Goal: Task Accomplishment & Management: Manage account settings

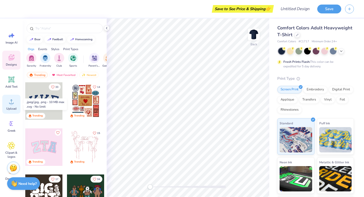
click at [13, 106] on div "Upload" at bounding box center [11, 104] width 18 height 19
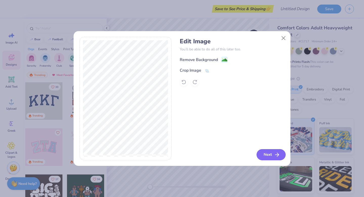
click at [278, 155] on icon "button" at bounding box center [277, 155] width 6 height 6
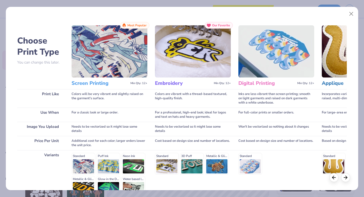
click at [142, 64] on img at bounding box center [110, 51] width 76 height 52
click at [352, 13] on button "Close" at bounding box center [352, 14] width 10 height 10
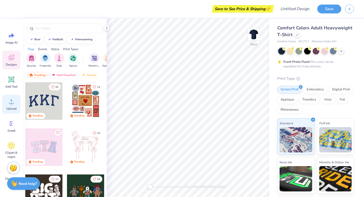
click at [18, 106] on div "Upload" at bounding box center [11, 104] width 18 height 19
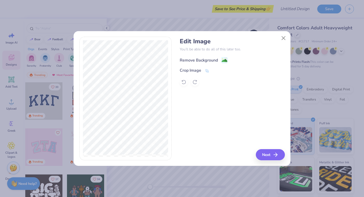
click at [222, 59] on image at bounding box center [225, 61] width 6 height 6
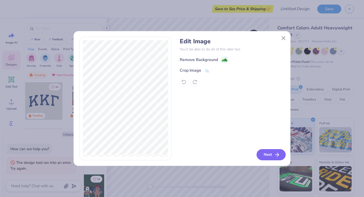
click at [274, 153] on icon "button" at bounding box center [277, 155] width 6 height 6
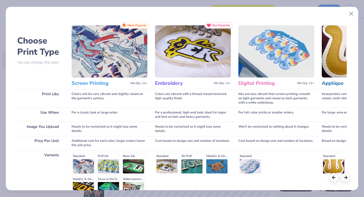
scroll to position [55, 0]
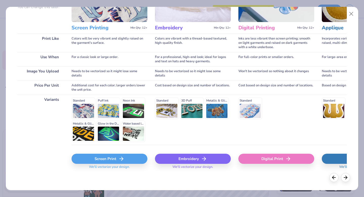
click at [124, 157] on icon at bounding box center [121, 159] width 6 height 6
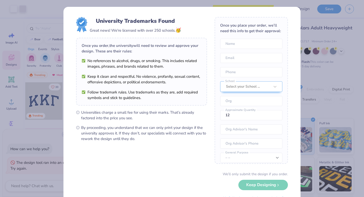
click at [191, 127] on body "Art colors Save to See Price & Shipping 👉 Design Title Save Image AI Designs Ad…" at bounding box center [182, 98] width 364 height 197
type textarea "x"
type input "7.64"
type input "10.67"
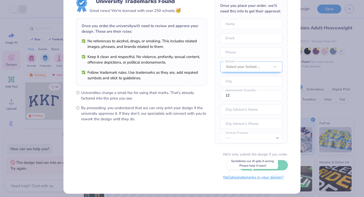
scroll to position [0, 0]
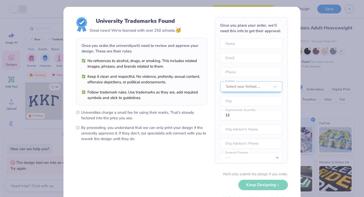
click at [323, 102] on div "University Trademarks Found Great news! We're licensed with over 250 schools. 🥳…" at bounding box center [182, 98] width 364 height 197
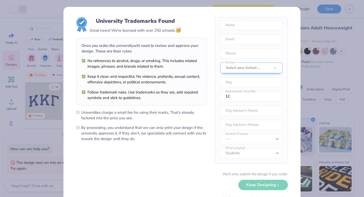
scroll to position [18, 0]
click at [249, 184] on div "We’ll only submit the design if you order. Keep Designing No Collegiate marks i…" at bounding box center [182, 187] width 212 height 32
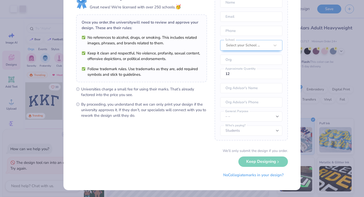
scroll to position [21, 0]
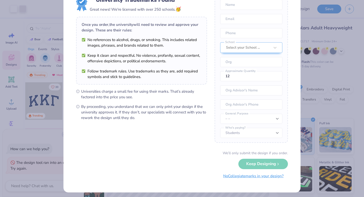
click at [249, 178] on button "No Collegiate marks in your design?" at bounding box center [253, 176] width 69 height 10
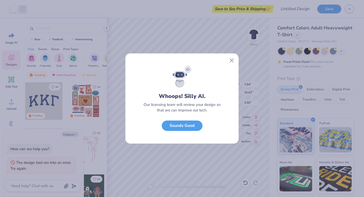
scroll to position [0, 0]
click at [195, 125] on button "Sounds Good" at bounding box center [182, 124] width 41 height 10
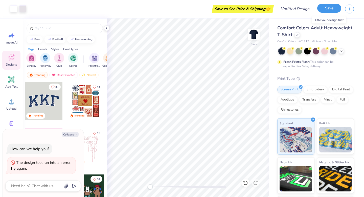
click at [329, 11] on button "Save" at bounding box center [330, 8] width 24 height 9
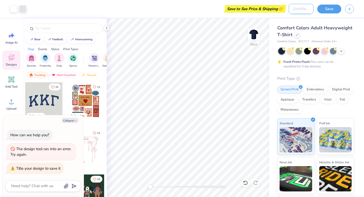
type textarea "x"
click at [293, 10] on input "Design Title" at bounding box center [301, 9] width 25 height 10
type input "N"
type textarea "x"
type input "Na"
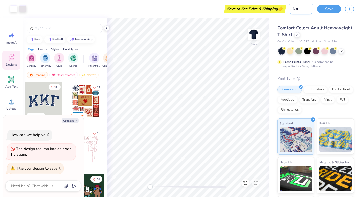
type textarea "x"
type input "Nav"
type textarea "x"
type input "Navy"
type textarea "x"
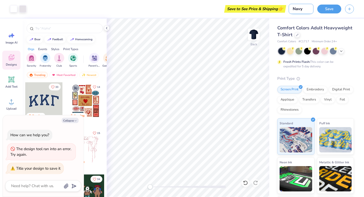
type input "Navy"
type textarea "x"
type input "Navy B"
type textarea "x"
type input "Navy Bi"
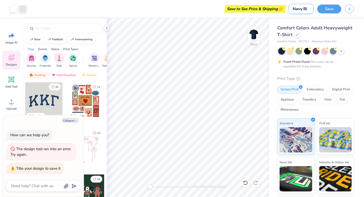
type textarea "x"
type input "Navy Big"
type textarea "x"
type input "Navy Big"
type textarea "x"
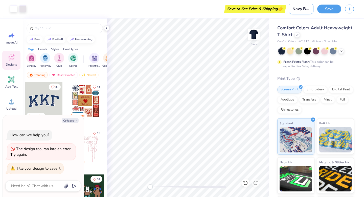
type input "Navy Big D"
type textarea "x"
type input "Navy Big De"
type textarea "x"
type input "Navy Big Des"
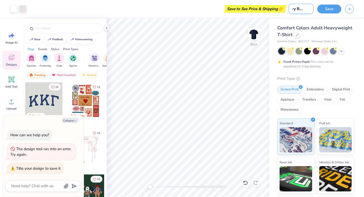
type textarea "x"
type input "Navy Big Desi"
type textarea "x"
type input "Navy Big Desid"
type textarea "x"
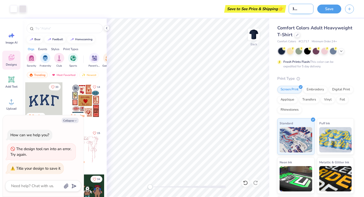
type input "Navy Big Desi"
type textarea "x"
type input "Navy Big Desig"
type textarea "x"
type input "Navy Big Design"
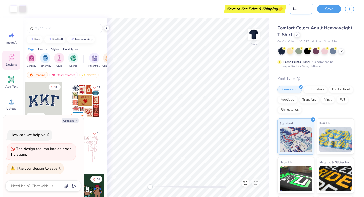
type textarea "x"
type input "Navy Big Design"
click at [333, 12] on button "Save" at bounding box center [330, 8] width 24 height 9
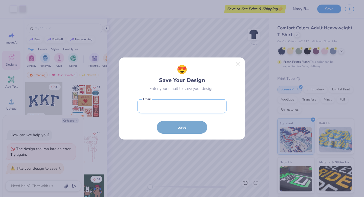
click at [200, 108] on input "email" at bounding box center [182, 106] width 89 height 14
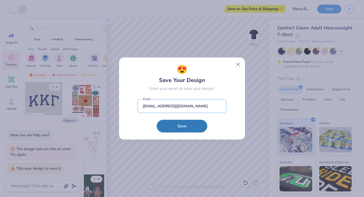
type input "dirks124@umn.edu"
click at [184, 130] on button "Save" at bounding box center [182, 126] width 51 height 13
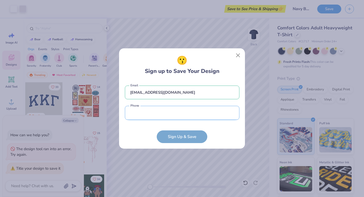
click at [178, 118] on input "tel" at bounding box center [182, 113] width 115 height 14
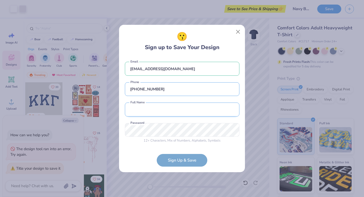
type input "(920) 918-7327"
click at [189, 112] on input "text" at bounding box center [182, 109] width 115 height 14
type input "Hannah Dirkse"
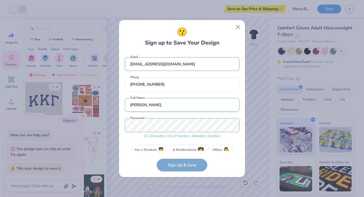
scroll to position [10, 0]
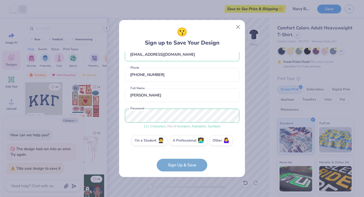
click at [155, 146] on div "I'm a Student 🧑‍🎓 A Professional 👩‍💻 Other 🤷‍♀️" at bounding box center [182, 141] width 115 height 13
click at [158, 139] on label "I'm a Student 🧑‍🎓" at bounding box center [149, 140] width 35 height 10
click at [181, 150] on input "I'm a Student 🧑‍🎓" at bounding box center [182, 151] width 3 height 3
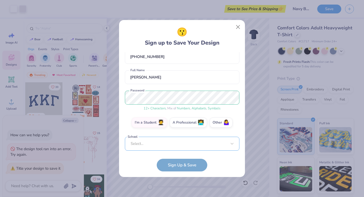
click at [169, 147] on div "dirks124@umn.edu Email (920) 918-7327 Phone Hannah Dirkse Full Name 12 + Charac…" at bounding box center [182, 101] width 115 height 98
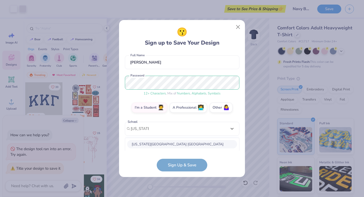
scroll to position [106, 0]
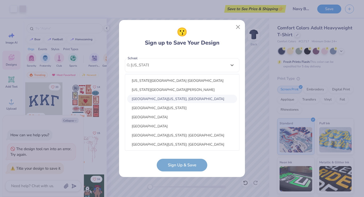
click at [183, 96] on div "University of Minnesota, Twin Cities" at bounding box center [182, 99] width 110 height 8
type input "minnesota"
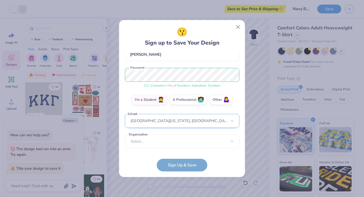
scroll to position [50, 0]
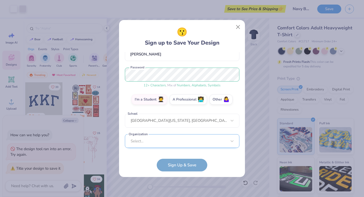
click at [179, 139] on div "Select..." at bounding box center [182, 141] width 115 height 14
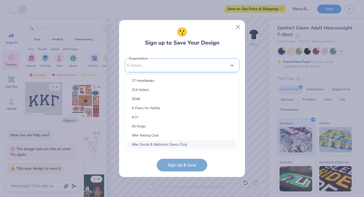
scroll to position [76, 0]
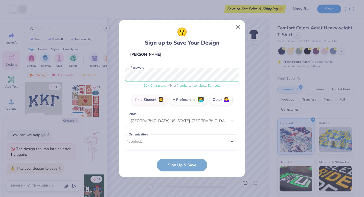
click at [227, 67] on div "dirks124@umn.edu Email (920) 918-7327 Phone Hannah Dirkse Full Name 12 + Charac…" at bounding box center [182, 101] width 115 height 98
click at [165, 123] on div "University of Minnesota, Twin Cities" at bounding box center [182, 121] width 115 height 14
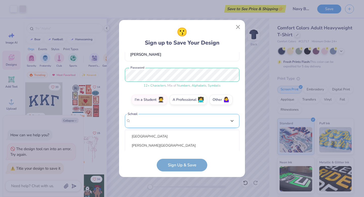
scroll to position [106, 0]
click at [232, 62] on div "dirks124@umn.edu Email (920) 918-7327 Phone Hannah Dirkse Full Name 12 + Charac…" at bounding box center [182, 101] width 115 height 98
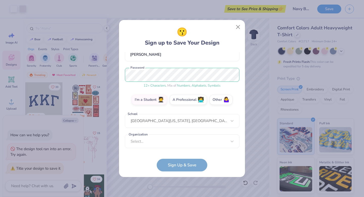
click at [169, 164] on form "dirks124@umn.edu Email (920) 918-7327 Phone Hannah Dirkse Full Name 12 + Charac…" at bounding box center [182, 111] width 115 height 119
click at [185, 115] on div "University of Minnesota, Twin Cities" at bounding box center [182, 121] width 115 height 14
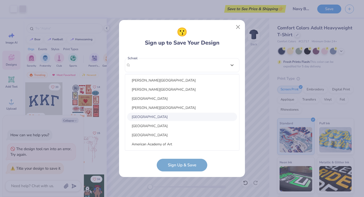
scroll to position [129, 0]
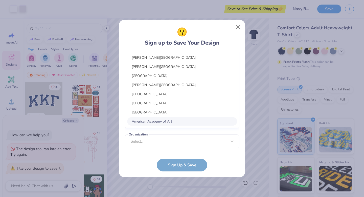
click at [121, 132] on div "😗 Sign up to Save Your Design dirks124@umn.edu Email (920) 918-7327 Phone Hanna…" at bounding box center [182, 98] width 126 height 157
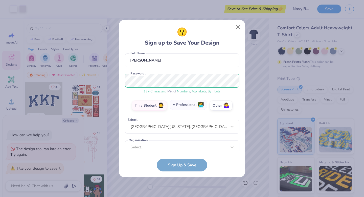
click at [180, 105] on label "A Professional 👩‍💻" at bounding box center [188, 105] width 37 height 10
click at [181, 150] on input "A Professional 👩‍💻" at bounding box center [182, 151] width 3 height 3
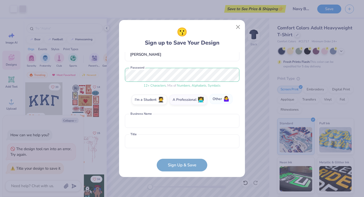
click at [216, 101] on label "Other 🤷‍♀️" at bounding box center [221, 99] width 23 height 10
click at [184, 150] on input "Other 🤷‍♀️" at bounding box center [182, 151] width 3 height 3
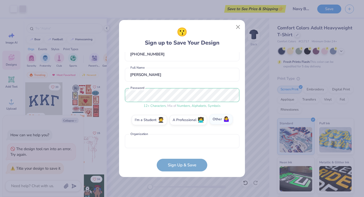
scroll to position [30, 0]
click at [180, 167] on form "dirks124@umn.edu Email (920) 918-7327 Phone Hannah Dirkse Full Name 12 + Charac…" at bounding box center [182, 111] width 115 height 119
click at [197, 146] on input "text" at bounding box center [182, 141] width 115 height 14
type input "S"
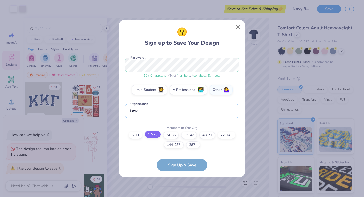
type input "Law"
click at [156, 133] on label "12-23" at bounding box center [153, 134] width 16 height 7
click at [181, 197] on input "12-23" at bounding box center [182, 200] width 3 height 3
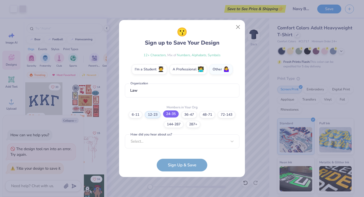
click at [170, 115] on label "24-35" at bounding box center [171, 113] width 16 height 7
click at [181, 197] on input "24-35" at bounding box center [182, 200] width 3 height 3
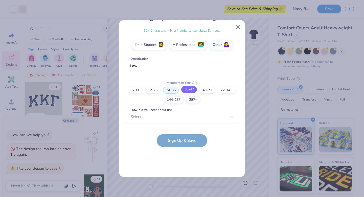
click at [193, 90] on label "36-47" at bounding box center [189, 89] width 16 height 7
click at [184, 174] on input "36-47" at bounding box center [182, 175] width 3 height 3
click at [188, 143] on form "dirks124@umn.edu Email (920) 918-7327 Phone Hannah Dirkse Full Name 12 + Charac…" at bounding box center [182, 87] width 115 height 119
click at [186, 119] on div "Select..." at bounding box center [182, 117] width 115 height 14
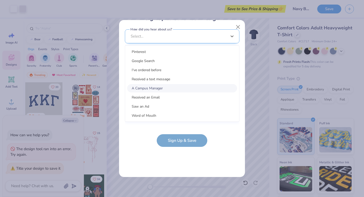
scroll to position [0, 0]
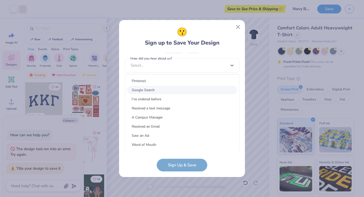
click at [178, 88] on div "Google Search" at bounding box center [182, 90] width 110 height 8
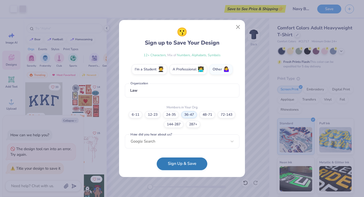
click at [170, 166] on button "Sign Up & Save" at bounding box center [182, 163] width 51 height 13
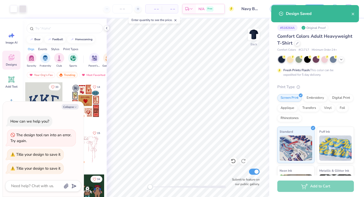
click at [315, 82] on div "Comfort Colors Adult Heavyweight T-Shirt Comfort Colors # C1717 Minimum Order: …" at bounding box center [316, 137] width 77 height 208
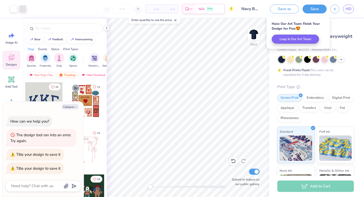
click at [345, 39] on div "Comfort Colors Adult Heavyweight T-Shirt" at bounding box center [316, 40] width 77 height 14
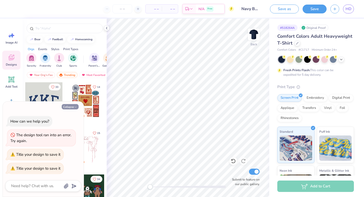
click at [68, 106] on button "Collapse" at bounding box center [70, 106] width 17 height 5
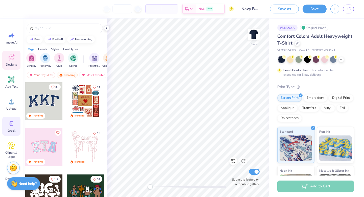
scroll to position [25, 0]
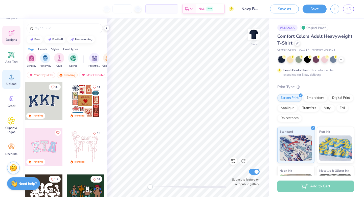
click at [12, 84] on span "Upload" at bounding box center [11, 84] width 10 height 4
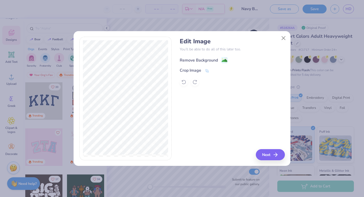
click at [226, 59] on image at bounding box center [225, 61] width 6 height 6
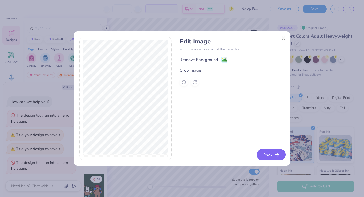
click at [272, 155] on button "Next" at bounding box center [271, 154] width 29 height 11
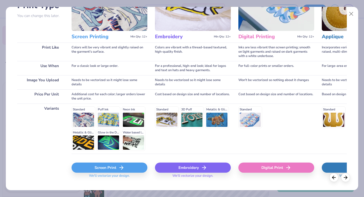
scroll to position [55, 0]
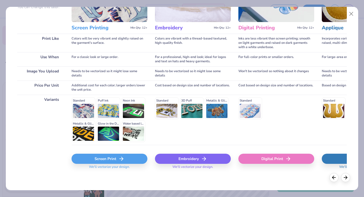
click at [181, 160] on div "Embroidery" at bounding box center [193, 159] width 76 height 10
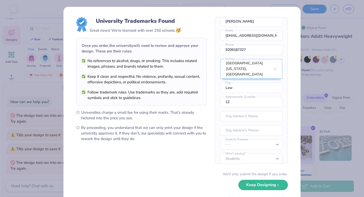
scroll to position [23, 0]
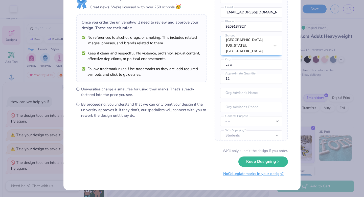
click at [248, 175] on button "No Collegiate marks in your design?" at bounding box center [253, 174] width 69 height 10
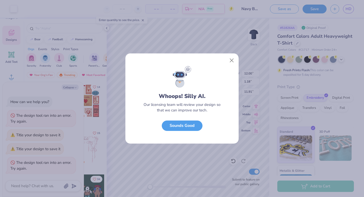
scroll to position [0, 0]
click at [190, 123] on button "Sounds Good" at bounding box center [182, 124] width 41 height 10
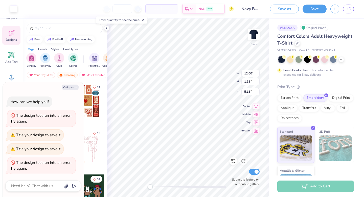
type textarea "x"
type input "11.05"
type input "1.08"
click at [73, 87] on button "Collapse" at bounding box center [70, 87] width 17 height 5
type textarea "x"
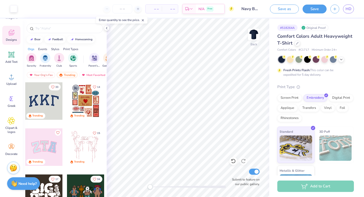
drag, startPoint x: 284, startPoint y: 8, endPoint x: 252, endPoint y: 8, distance: 31.6
click at [252, 9] on div "Art colors – – Per Item – – Total Est. Delivery N/A Free Design Title Navy Big …" at bounding box center [182, 9] width 364 height 18
click at [252, 8] on input "Navy Big Design" at bounding box center [250, 9] width 25 height 10
click at [253, 9] on input "Navy Big Design" at bounding box center [250, 9] width 25 height 10
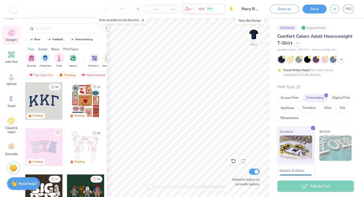
click at [253, 9] on input "Navy Big Design" at bounding box center [250, 9] width 25 height 10
click at [279, 10] on button "Save as" at bounding box center [284, 8] width 29 height 9
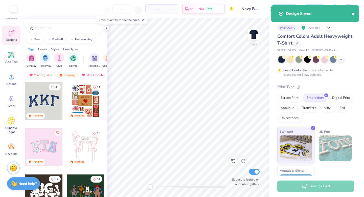
click at [354, 14] on icon "close" at bounding box center [353, 14] width 3 height 3
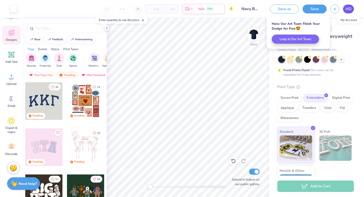
click at [346, 10] on span "HD" at bounding box center [349, 9] width 6 height 6
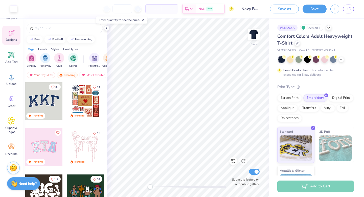
click at [254, 11] on input "Navy Big Design" at bounding box center [250, 9] width 25 height 10
click at [255, 9] on input "Navy Big Design" at bounding box center [250, 9] width 25 height 10
click at [269, 15] on div "Save as Save HD" at bounding box center [315, 9] width 98 height 18
click at [260, 16] on div "Design Title Navy Big Design" at bounding box center [250, 9] width 25 height 18
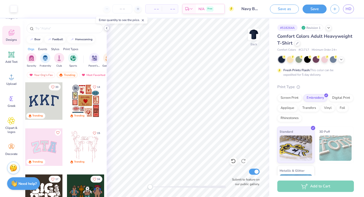
click at [105, 27] on icon at bounding box center [107, 28] width 4 height 4
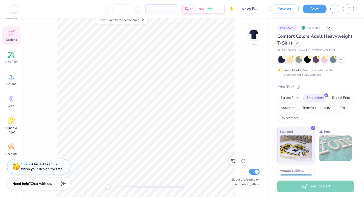
click at [307, 29] on div "Revision 1" at bounding box center [311, 28] width 23 height 6
click at [330, 29] on icon at bounding box center [329, 27] width 4 height 4
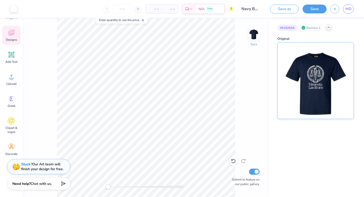
click at [313, 99] on img at bounding box center [315, 81] width 63 height 76
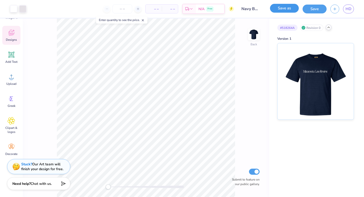
click at [290, 10] on button "Save as" at bounding box center [284, 8] width 29 height 9
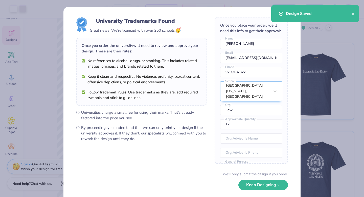
click at [351, 15] on div "Design Saved" at bounding box center [319, 14] width 66 height 6
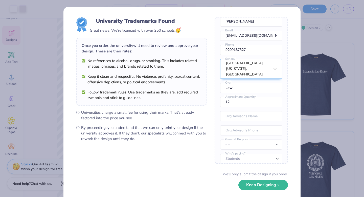
scroll to position [23, 0]
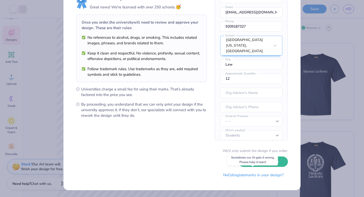
click at [245, 176] on button "No Collegiate marks in your design?" at bounding box center [253, 175] width 69 height 10
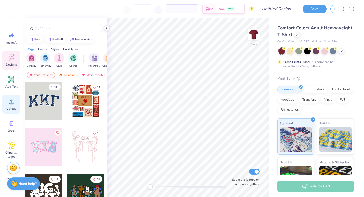
click at [13, 100] on icon at bounding box center [12, 102] width 8 height 8
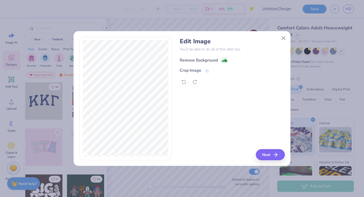
click at [222, 60] on rect at bounding box center [225, 60] width 6 height 6
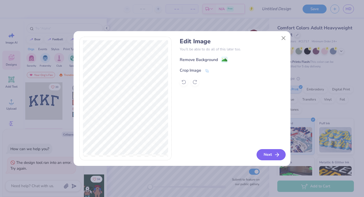
click at [267, 157] on button "Next" at bounding box center [271, 154] width 29 height 11
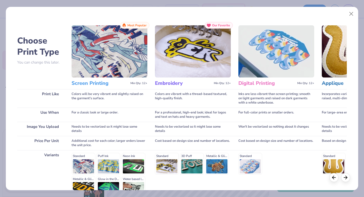
scroll to position [55, 0]
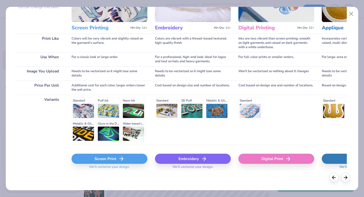
click at [110, 158] on div "Screen Print" at bounding box center [110, 159] width 76 height 10
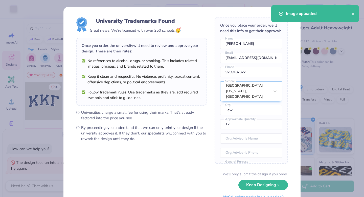
scroll to position [23, 0]
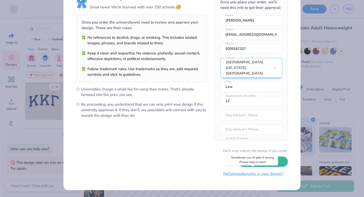
click at [238, 176] on button "No Collegiate marks in your design?" at bounding box center [253, 174] width 69 height 10
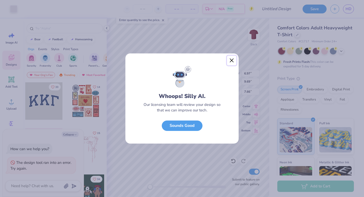
click at [232, 59] on button "Close" at bounding box center [232, 61] width 10 height 10
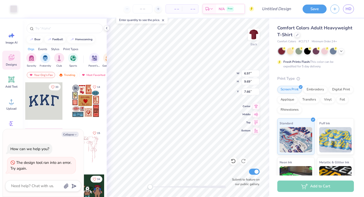
type textarea "x"
click at [277, 6] on input "Design Title" at bounding box center [282, 9] width 25 height 10
type input "R"
type textarea "x"
type input "Re"
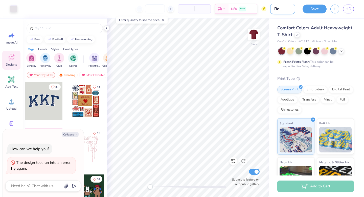
type textarea "x"
type input "Red"
type textarea "x"
type input "Red"
type textarea "x"
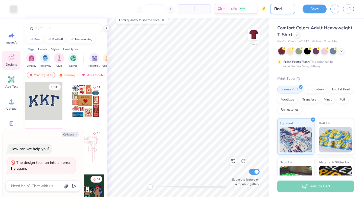
type input "Red B"
type textarea "x"
type input "Red Bi"
type textarea "x"
type input "Red Big"
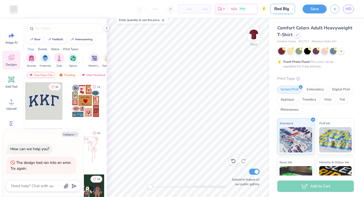
type textarea "x"
type input "Red Big"
type textarea "x"
type input "Red Big D"
type textarea "x"
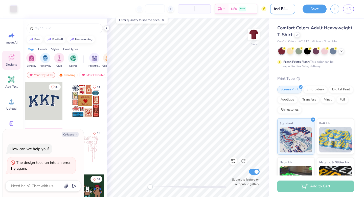
type input "Red Big De"
type textarea "x"
type input "Red Big Des"
type textarea "x"
type input "Red Big Desi"
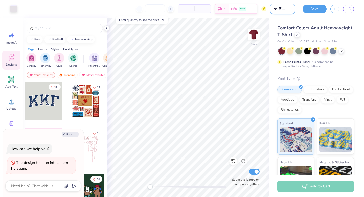
type textarea "x"
type input "Red Big Desig"
type textarea "x"
type input "Red Big Design"
type textarea "x"
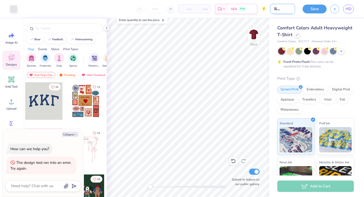
scroll to position [0, 12]
type input "Red Big Design"
click at [315, 10] on button "Save" at bounding box center [315, 8] width 24 height 9
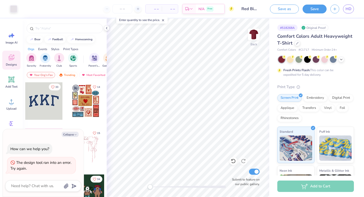
type textarea "x"
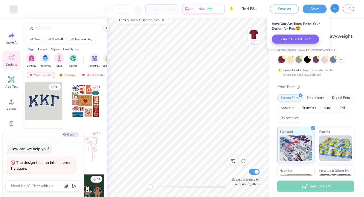
click at [336, 7] on icon "button" at bounding box center [335, 8] width 4 height 4
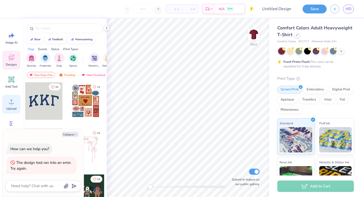
click at [10, 98] on icon at bounding box center [12, 102] width 8 height 8
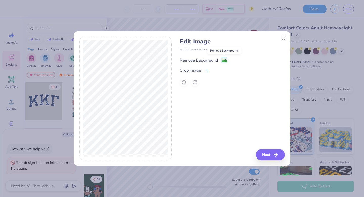
click at [223, 60] on image at bounding box center [225, 61] width 6 height 6
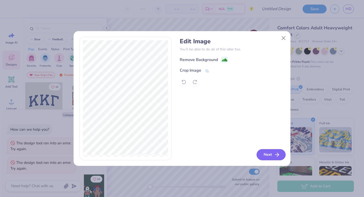
click at [275, 155] on icon "button" at bounding box center [277, 155] width 6 height 6
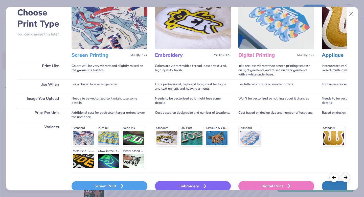
scroll to position [28, 0]
click at [344, 177] on icon at bounding box center [346, 177] width 6 height 6
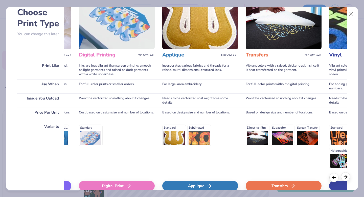
scroll to position [0, 165]
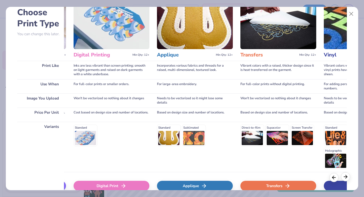
click at [344, 177] on line at bounding box center [345, 177] width 3 height 0
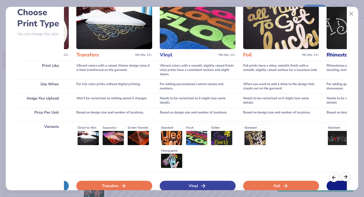
scroll to position [0, 330]
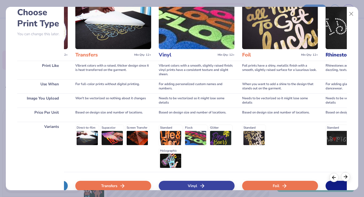
click at [345, 178] on icon at bounding box center [346, 177] width 6 height 6
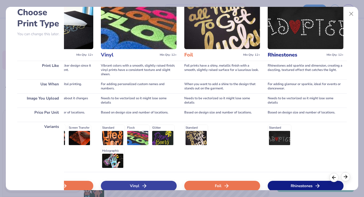
scroll to position [0, 392]
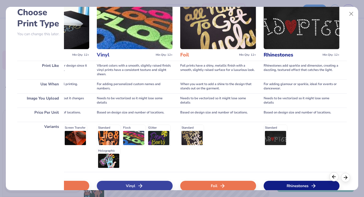
click at [333, 179] on div at bounding box center [334, 176] width 9 height 9
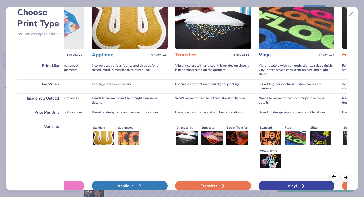
click at [333, 179] on div at bounding box center [334, 176] width 9 height 9
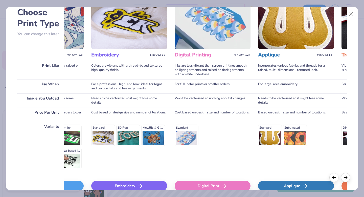
scroll to position [0, 63]
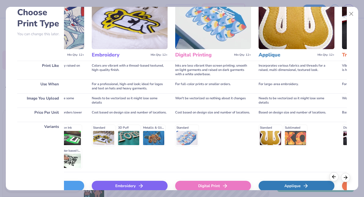
click at [334, 176] on icon at bounding box center [334, 177] width 6 height 6
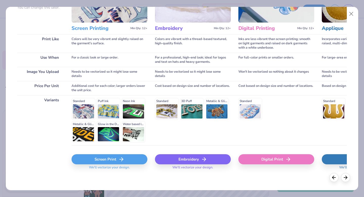
scroll to position [55, 0]
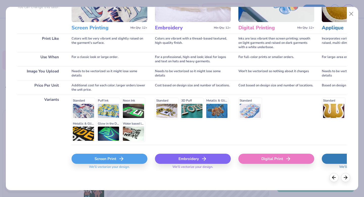
click at [129, 156] on div "Screen Print" at bounding box center [110, 159] width 76 height 10
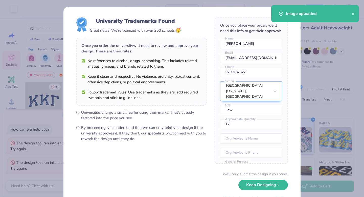
click at [212, 117] on form "University Trademarks Found Great news! We're licensed with over 250 schools. 🥳…" at bounding box center [182, 110] width 212 height 186
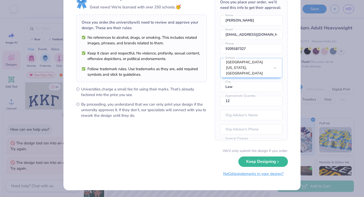
click at [246, 174] on button "No Collegiate marks in your design?" at bounding box center [253, 174] width 69 height 10
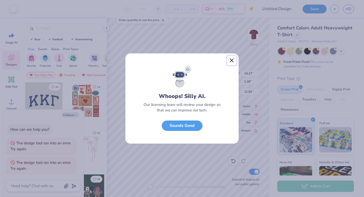
click at [231, 62] on button "Close" at bounding box center [232, 61] width 10 height 10
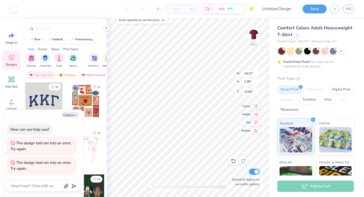
type textarea "x"
type input "10.97"
type input "1.07"
type input "4.77"
type textarea "x"
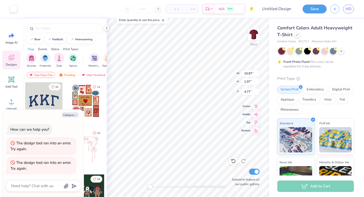
type input "11.40"
type input "1.12"
type input "5.32"
type textarea "x"
click at [273, 10] on input "Design Title" at bounding box center [282, 9] width 25 height 10
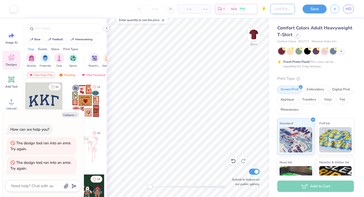
type input "R"
type textarea "x"
type input "Re"
type textarea "x"
type input "Red"
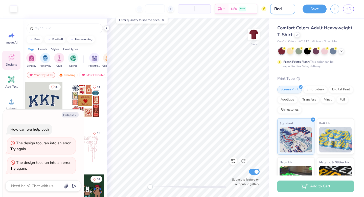
type textarea "x"
type input "Red"
type textarea "x"
type input "Red L"
type textarea "x"
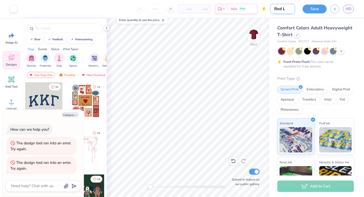
type input "Red Li"
type textarea "x"
type input "Red Lin"
type textarea "x"
type input "Red Line"
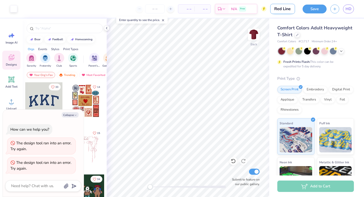
type textarea "x"
type input "Red Line"
click at [320, 10] on button "Save" at bounding box center [315, 8] width 24 height 9
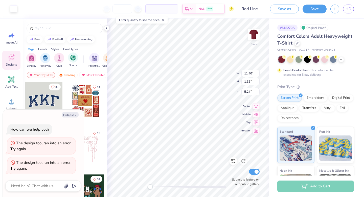
type textarea "x"
click at [335, 10] on icon "button" at bounding box center [335, 8] width 4 height 4
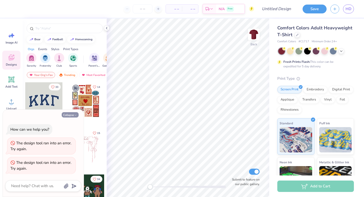
click at [77, 115] on button "Collapse" at bounding box center [70, 114] width 17 height 5
type textarea "x"
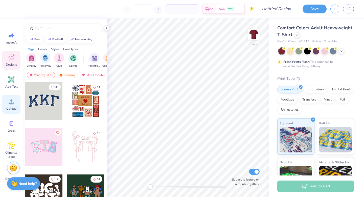
click at [7, 101] on div "Upload" at bounding box center [11, 104] width 18 height 19
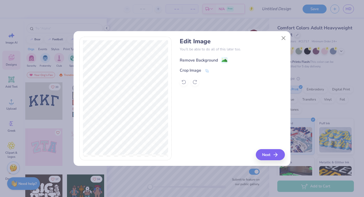
click at [219, 58] on div "Remove Background" at bounding box center [204, 60] width 48 height 6
click at [263, 151] on button "Next" at bounding box center [271, 154] width 29 height 11
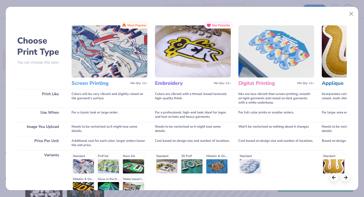
scroll to position [55, 0]
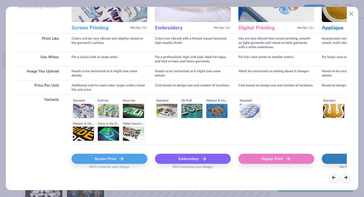
click at [106, 159] on div "Screen Print" at bounding box center [110, 159] width 76 height 10
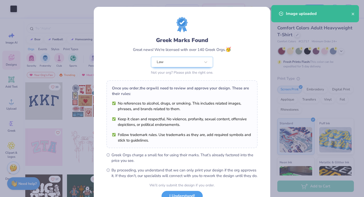
click at [274, 44] on div "Greek Marks Found Great news! We're licensed with over 140 Greek Orgs. 🥳 Law No…" at bounding box center [182, 98] width 364 height 197
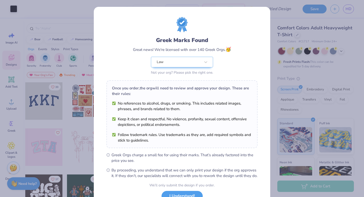
scroll to position [40, 0]
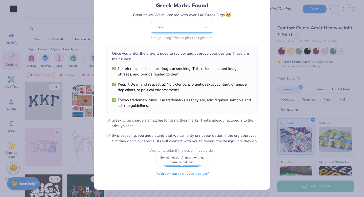
click at [183, 176] on button "No Greek marks in your design?" at bounding box center [182, 173] width 62 height 10
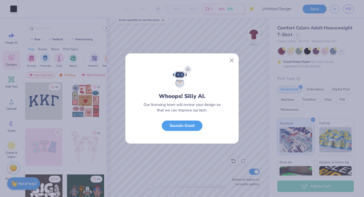
scroll to position [0, 0]
click at [232, 58] on button "Close" at bounding box center [232, 61] width 10 height 10
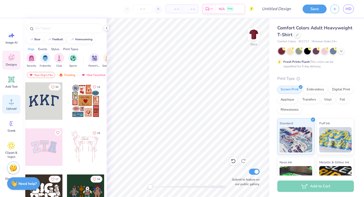
click at [12, 103] on icon at bounding box center [11, 101] width 5 height 4
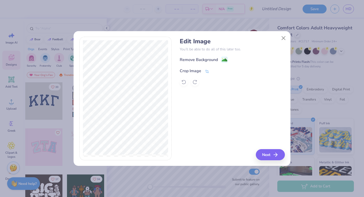
click at [206, 71] on icon at bounding box center [207, 71] width 4 height 4
click at [264, 157] on div "Edit Image You’ll be able to do all of this later too. Remove Background Crop I…" at bounding box center [232, 98] width 105 height 123
click at [221, 59] on div "Remove Background Crop Image" at bounding box center [232, 71] width 105 height 30
click at [236, 91] on div "Edit Image You’ll be able to do all of this later too. Remove Background Crop I…" at bounding box center [232, 98] width 105 height 123
click at [267, 157] on div "Edit Image You’ll be able to do all of this later too. Remove Background Crop I…" at bounding box center [232, 98] width 105 height 123
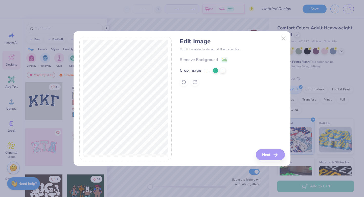
click at [216, 70] on polyline at bounding box center [216, 71] width 2 height 2
click at [264, 154] on button "Next" at bounding box center [271, 154] width 29 height 11
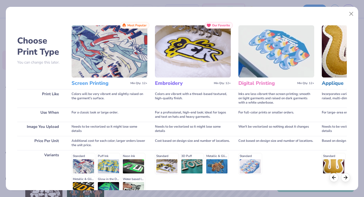
scroll to position [55, 0]
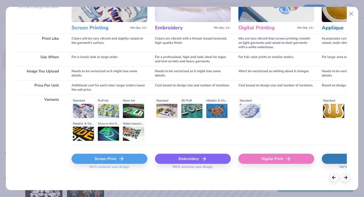
click at [95, 158] on div "Screen Print" at bounding box center [110, 159] width 76 height 10
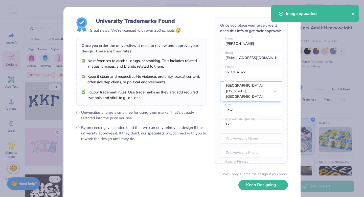
click at [195, 109] on body "Art colors – – Per Item – – Total Est. Delivery N/A Free Design Title Save HD I…" at bounding box center [182, 98] width 364 height 197
type input "7.46"
type input "3.06"
type input "9.58"
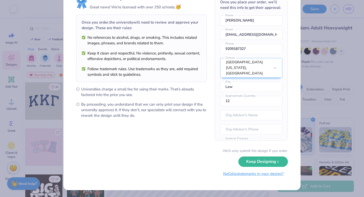
click at [240, 174] on button "No Collegiate marks in your design?" at bounding box center [253, 174] width 69 height 10
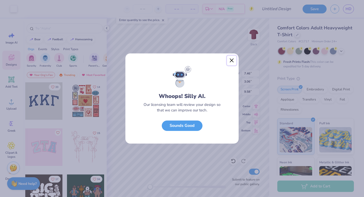
click at [232, 60] on button "Close" at bounding box center [232, 61] width 10 height 10
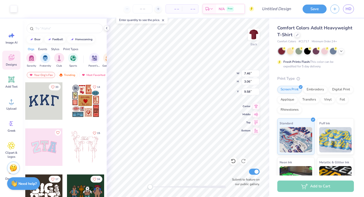
type input "3.18"
type input "1.31"
click at [257, 27] on img at bounding box center [254, 34] width 20 height 20
click at [8, 105] on div "Upload" at bounding box center [11, 104] width 18 height 19
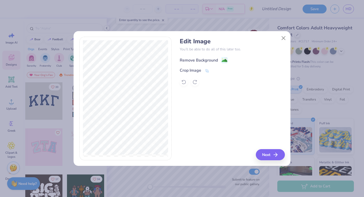
click at [211, 60] on div "Remove Background" at bounding box center [199, 60] width 38 height 6
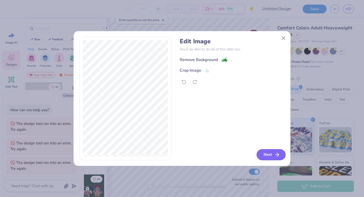
click at [269, 151] on button "Next" at bounding box center [271, 154] width 29 height 11
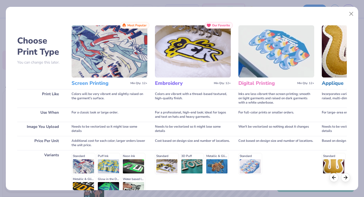
scroll to position [55, 0]
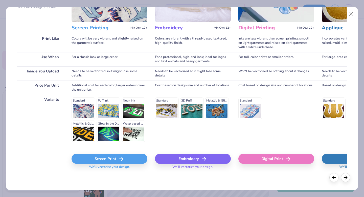
click at [98, 154] on div "Screen Print" at bounding box center [110, 159] width 76 height 10
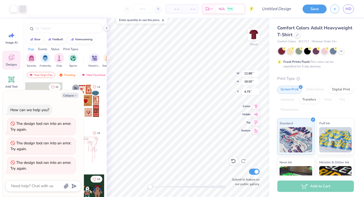
type textarea "x"
type input "8.81"
type input "12.31"
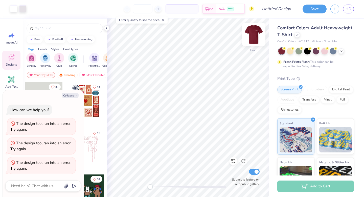
click at [251, 34] on img at bounding box center [254, 34] width 20 height 20
click at [254, 37] on img at bounding box center [254, 34] width 20 height 20
click at [254, 37] on img at bounding box center [254, 34] width 10 height 10
type textarea "x"
click at [275, 10] on input "Design Title" at bounding box center [282, 9] width 25 height 10
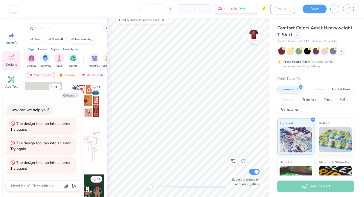
type input "F"
type textarea "x"
type input "Fr"
type textarea "x"
type input "Fro"
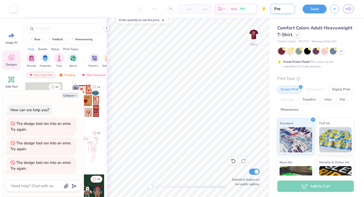
type textarea "x"
type input "Fron"
type textarea "x"
type input "Front"
type textarea "x"
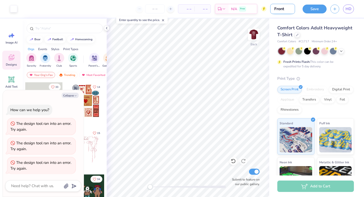
type input "Front/"
type textarea "x"
type input "Front/B"
type textarea "x"
type input "Front/Ba"
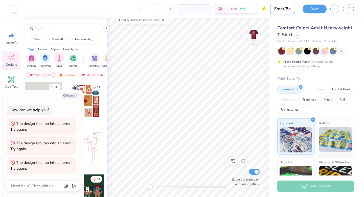
type textarea "x"
type input "Front/Bac"
type textarea "x"
type input "Front/Back"
type textarea "x"
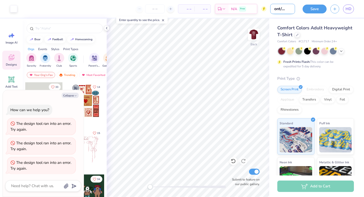
type input "Front/Back"
type textarea "x"
type input "Front/Back R"
type textarea "x"
type input "Front/Back Re"
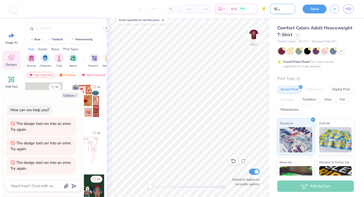
type textarea "x"
type input "Front/Back Red"
type textarea "x"
type input "Front/Back Red"
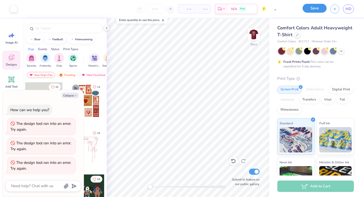
click at [321, 10] on button "Save" at bounding box center [315, 8] width 24 height 9
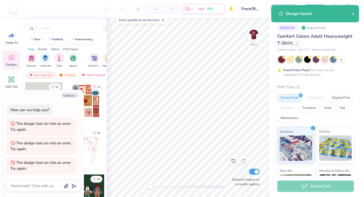
click at [352, 23] on div "Design Saved" at bounding box center [315, 15] width 90 height 23
click at [354, 15] on icon "close" at bounding box center [353, 14] width 3 height 3
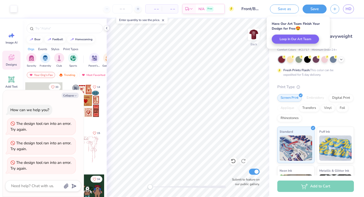
type textarea "x"
click at [343, 22] on div "# 518273A Original Proof Comfort Colors Adult Heavyweight T-Shirt Comfort Color…" at bounding box center [316, 129] width 95 height 222
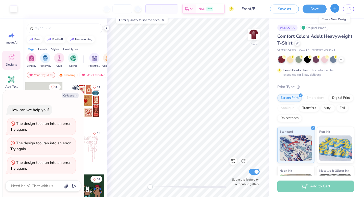
click at [336, 12] on button "button" at bounding box center [335, 8] width 9 height 9
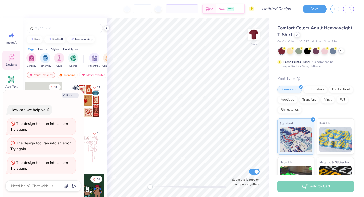
click at [341, 51] on icon at bounding box center [342, 51] width 4 height 4
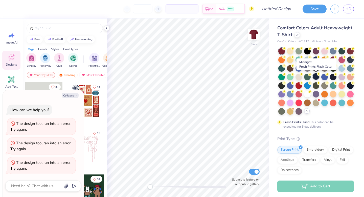
click at [316, 76] on div at bounding box center [316, 76] width 7 height 7
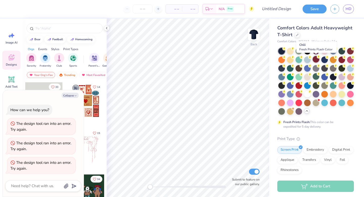
click at [316, 60] on div at bounding box center [316, 59] width 7 height 7
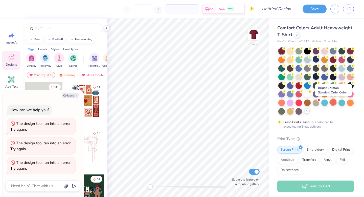
click at [333, 100] on div at bounding box center [333, 102] width 7 height 7
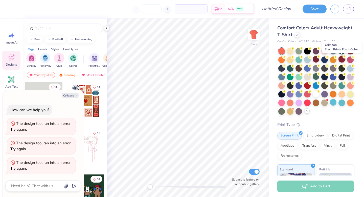
click at [342, 59] on div at bounding box center [342, 59] width 7 height 7
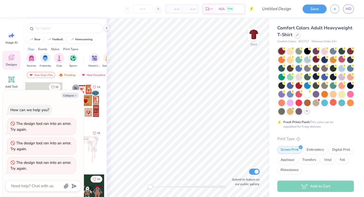
click at [318, 60] on div at bounding box center [316, 59] width 7 height 7
click at [347, 69] on div at bounding box center [350, 68] width 7 height 7
click at [334, 52] on div at bounding box center [333, 50] width 7 height 7
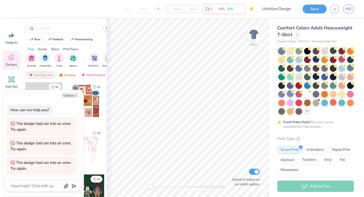
click at [287, 94] on div at bounding box center [290, 93] width 7 height 7
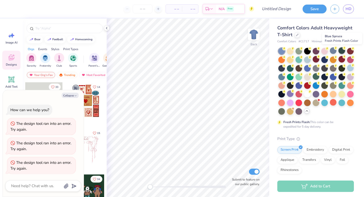
click at [341, 52] on div at bounding box center [342, 50] width 7 height 7
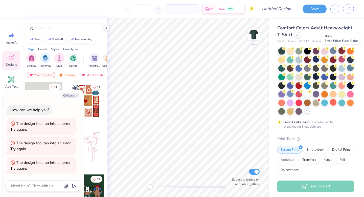
click at [342, 52] on div at bounding box center [342, 50] width 7 height 7
click at [335, 61] on div at bounding box center [333, 59] width 7 height 7
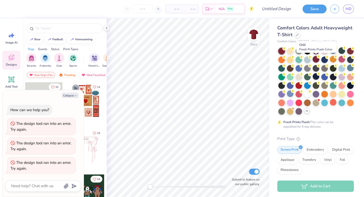
click at [316, 62] on div at bounding box center [316, 59] width 7 height 7
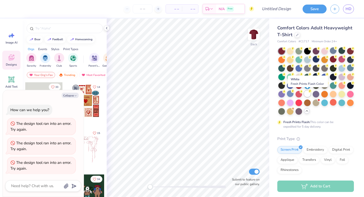
click at [309, 96] on div at bounding box center [307, 93] width 7 height 7
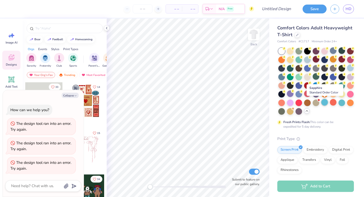
click at [326, 103] on div at bounding box center [325, 102] width 7 height 7
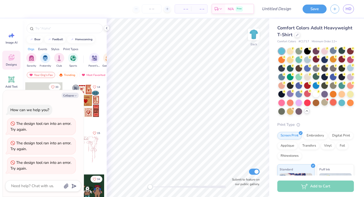
click at [331, 103] on div at bounding box center [333, 102] width 7 height 7
click at [307, 105] on div at bounding box center [307, 102] width 7 height 7
click at [284, 110] on div at bounding box center [282, 111] width 7 height 7
click at [299, 110] on div at bounding box center [299, 111] width 7 height 7
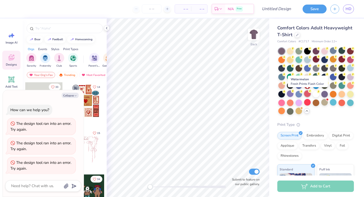
click at [309, 95] on div at bounding box center [307, 93] width 7 height 7
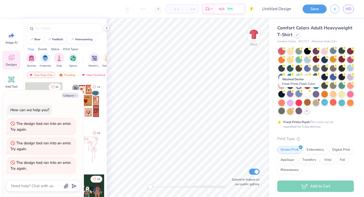
click at [299, 96] on div at bounding box center [299, 93] width 7 height 7
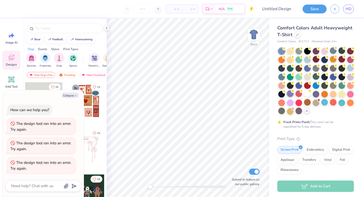
click at [289, 93] on div at bounding box center [290, 93] width 7 height 7
click at [284, 93] on div at bounding box center [282, 93] width 7 height 7
click at [349, 50] on div at bounding box center [350, 50] width 7 height 7
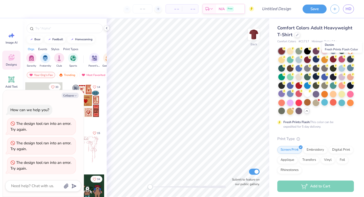
click at [349, 58] on div at bounding box center [350, 59] width 7 height 7
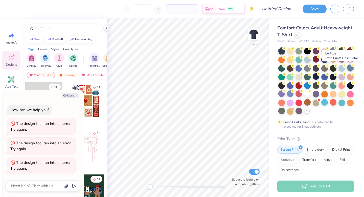
click at [349, 66] on div at bounding box center [350, 68] width 7 height 7
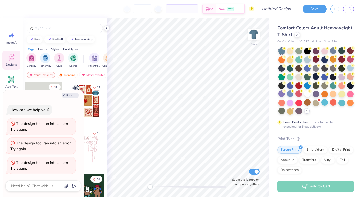
click at [349, 74] on div at bounding box center [350, 76] width 7 height 7
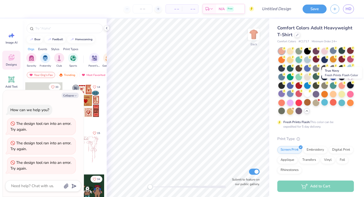
click at [350, 82] on div at bounding box center [350, 85] width 7 height 7
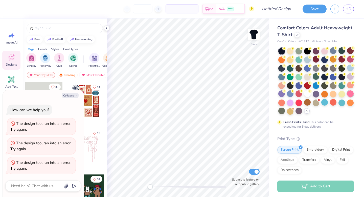
click at [350, 93] on div at bounding box center [350, 93] width 7 height 7
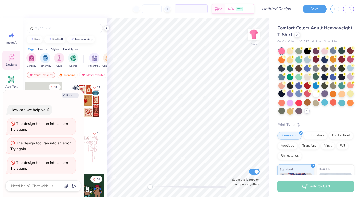
click at [326, 94] on div at bounding box center [325, 93] width 7 height 7
click at [332, 94] on div at bounding box center [333, 93] width 7 height 7
click at [340, 93] on div at bounding box center [342, 93] width 7 height 7
click at [354, 93] on div at bounding box center [350, 93] width 7 height 7
click at [325, 95] on div at bounding box center [325, 93] width 7 height 7
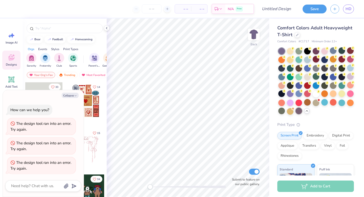
click at [301, 109] on div at bounding box center [299, 111] width 7 height 7
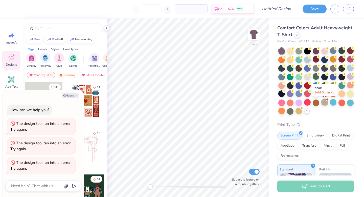
click at [325, 104] on div at bounding box center [325, 102] width 7 height 7
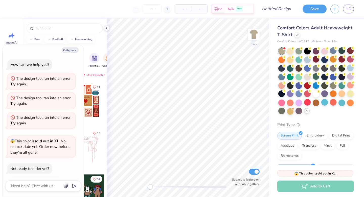
scroll to position [86, 0]
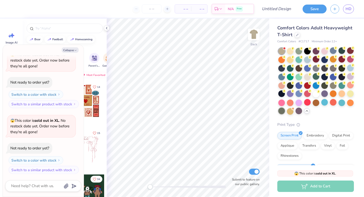
click at [283, 111] on div at bounding box center [282, 111] width 7 height 7
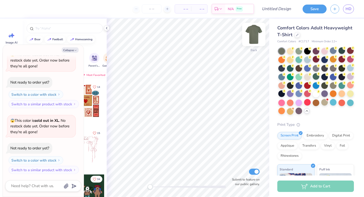
click at [252, 33] on img at bounding box center [254, 34] width 20 height 20
click at [309, 77] on div at bounding box center [307, 76] width 7 height 7
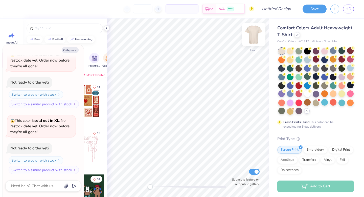
click at [252, 32] on img at bounding box center [254, 34] width 20 height 20
click at [106, 29] on icon at bounding box center [107, 28] width 4 height 4
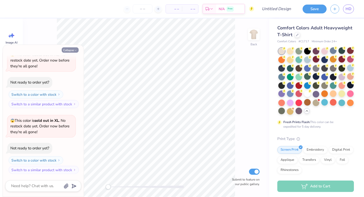
click at [72, 48] on button "Collapse" at bounding box center [70, 49] width 17 height 5
type textarea "x"
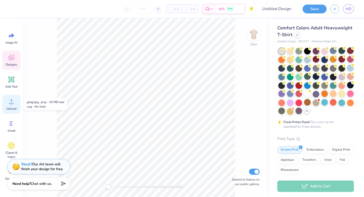
click at [11, 109] on span "Upload" at bounding box center [11, 109] width 10 height 4
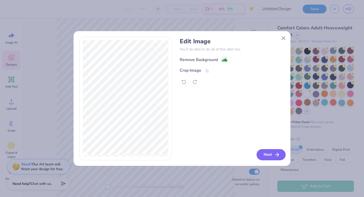
click at [278, 157] on icon "button" at bounding box center [277, 155] width 6 height 6
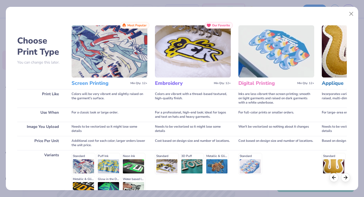
scroll to position [55, 0]
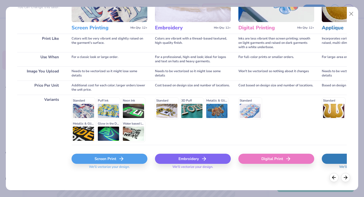
click at [111, 163] on div "Screen Print" at bounding box center [110, 159] width 76 height 10
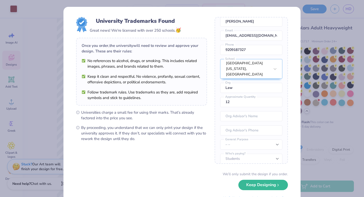
scroll to position [23, 0]
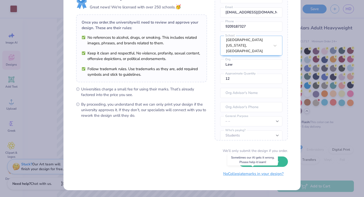
click at [238, 176] on button "No Collegiate marks in your design?" at bounding box center [253, 174] width 69 height 10
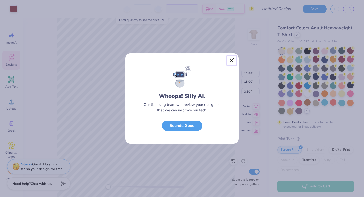
click at [232, 61] on button "Close" at bounding box center [232, 61] width 10 height 10
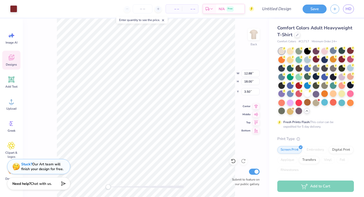
type input "8.34"
type input "11.65"
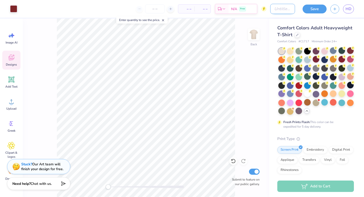
click at [280, 7] on input "Design Title" at bounding box center [282, 9] width 25 height 10
type input "Big/Red Beige"
click at [319, 10] on button "Save" at bounding box center [315, 8] width 24 height 9
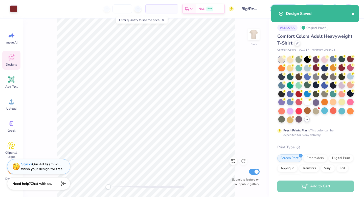
click at [352, 15] on icon "close" at bounding box center [353, 14] width 3 height 3
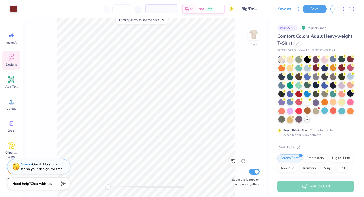
click at [334, 6] on div "Design Saved" at bounding box center [315, 5] width 90 height 2
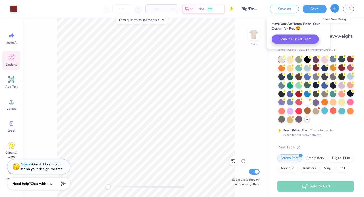
click at [334, 9] on icon "button" at bounding box center [335, 8] width 4 height 4
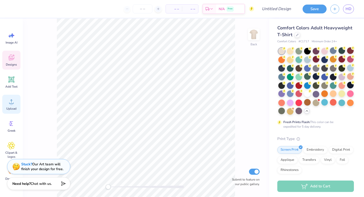
click at [10, 110] on span "Upload" at bounding box center [11, 109] width 10 height 4
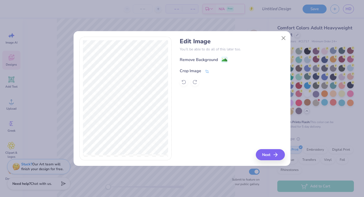
click at [203, 71] on div "Crop Image" at bounding box center [195, 71] width 30 height 6
click at [219, 72] on div at bounding box center [219, 70] width 13 height 6
click at [217, 72] on button at bounding box center [215, 70] width 5 height 5
click at [275, 152] on icon "button" at bounding box center [277, 155] width 6 height 6
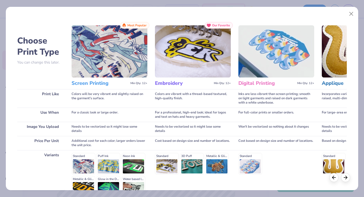
scroll to position [55, 0]
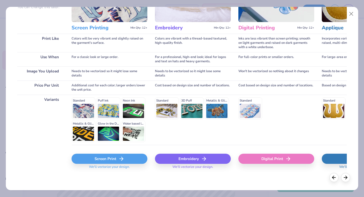
click at [95, 157] on div "Screen Print" at bounding box center [110, 159] width 76 height 10
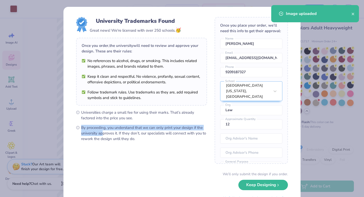
click at [109, 124] on form "University Trademarks Found Great news! We're licensed with over 250 schools. 🥳…" at bounding box center [182, 110] width 212 height 186
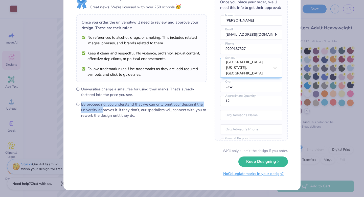
click at [228, 177] on button "No Collegiate marks in your design?" at bounding box center [253, 174] width 69 height 10
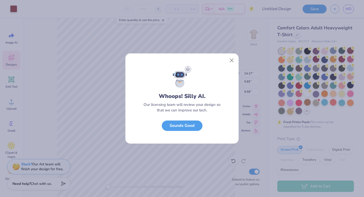
scroll to position [0, 0]
click at [190, 124] on button "Sounds Good" at bounding box center [182, 124] width 41 height 10
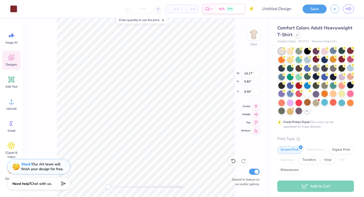
type input "10.65"
type input "4.38"
type input "2.38"
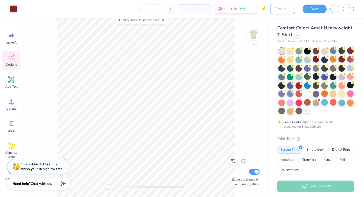
click at [275, 8] on input "Design Title" at bounding box center [282, 9] width 25 height 10
type input "Centered Font"
click at [318, 5] on button "Save" at bounding box center [315, 8] width 24 height 9
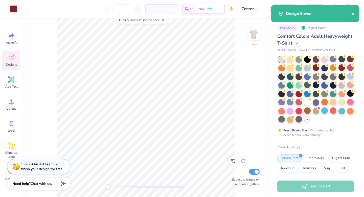
click at [249, 22] on div "Back Submit to feature on our public gallery." at bounding box center [146, 107] width 247 height 178
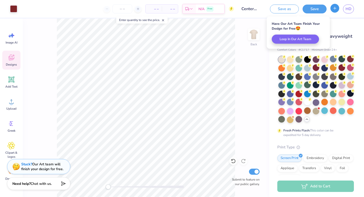
click at [334, 8] on icon "button" at bounding box center [335, 8] width 4 height 4
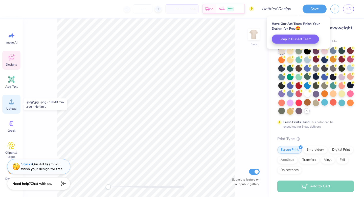
click at [14, 105] on div "Upload" at bounding box center [11, 104] width 18 height 19
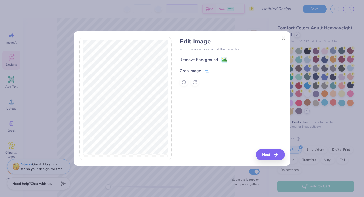
click at [206, 68] on span at bounding box center [207, 71] width 5 height 6
click at [215, 71] on icon at bounding box center [215, 70] width 3 height 3
click at [262, 155] on button "Next" at bounding box center [271, 154] width 29 height 11
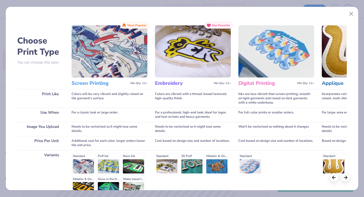
scroll to position [55, 0]
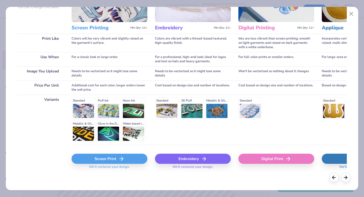
click at [109, 160] on div "Screen Print" at bounding box center [110, 159] width 76 height 10
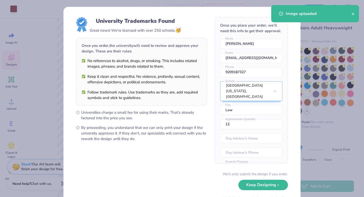
click at [160, 101] on body "Art colors – – Per Item – – Total Est. Delivery N/A Free Design Title Save HD I…" at bounding box center [182, 98] width 364 height 197
type input "3.57"
type input "1.47"
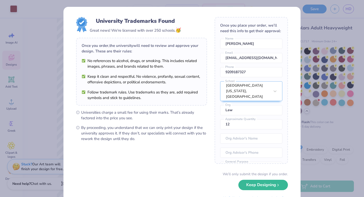
scroll to position [23, 0]
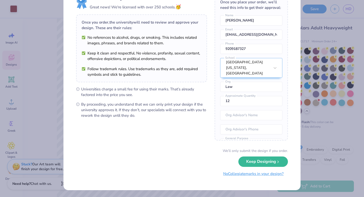
click at [249, 176] on button "No Collegiate marks in your design?" at bounding box center [253, 174] width 69 height 10
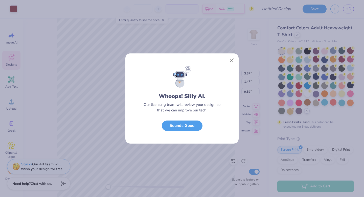
scroll to position [0, 0]
click at [229, 61] on button "Close" at bounding box center [232, 61] width 10 height 10
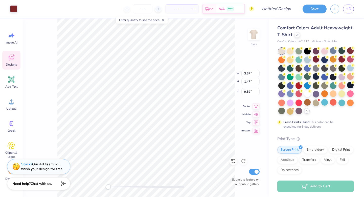
type input "4.37"
type input "1.80"
type input "4.24"
click at [257, 34] on img at bounding box center [254, 34] width 20 height 20
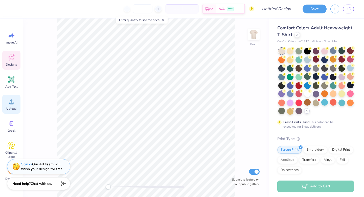
click at [9, 103] on icon at bounding box center [12, 102] width 8 height 8
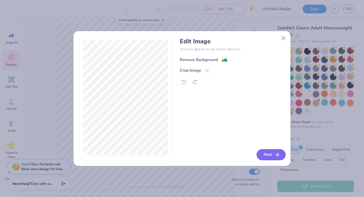
click at [267, 153] on button "Next" at bounding box center [271, 154] width 29 height 11
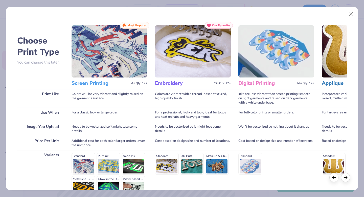
scroll to position [55, 0]
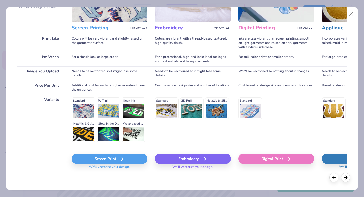
click at [101, 161] on div "Screen Print" at bounding box center [110, 159] width 76 height 10
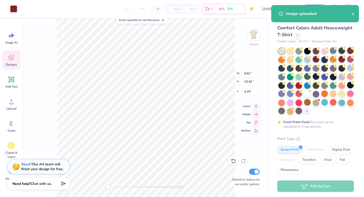
type input "9.61"
type input "13.42"
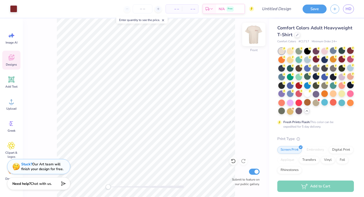
click at [258, 33] on img at bounding box center [254, 34] width 20 height 20
click at [285, 8] on input "Design Title" at bounding box center [282, 9] width 25 height 10
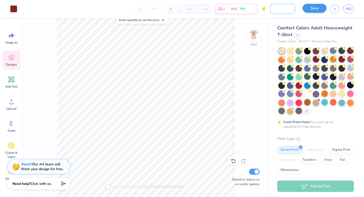
type input "Front/Back Beige"
click at [315, 8] on button "Save" at bounding box center [315, 8] width 24 height 9
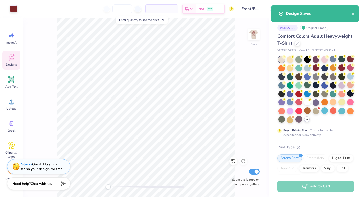
click at [231, 9] on icon at bounding box center [232, 9] width 2 height 4
click at [217, 10] on div "N/A Free" at bounding box center [210, 9] width 28 height 9
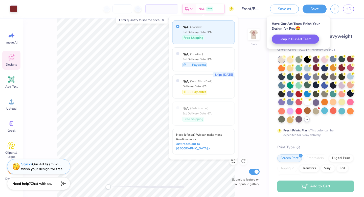
click at [263, 88] on div "Back Submit to feature on our public gallery." at bounding box center [146, 107] width 247 height 178
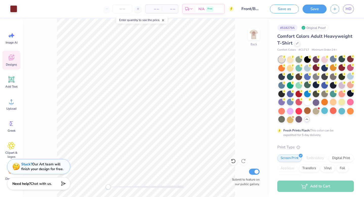
click at [328, 52] on span "Minimum Order: 24 +" at bounding box center [324, 50] width 25 height 4
click at [13, 9] on div at bounding box center [13, 8] width 7 height 7
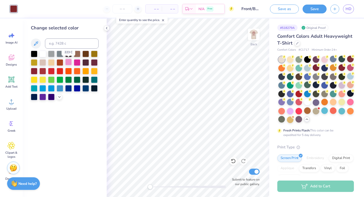
click at [69, 65] on div at bounding box center [68, 62] width 7 height 7
click at [41, 88] on div at bounding box center [42, 88] width 7 height 7
click at [78, 86] on div at bounding box center [77, 88] width 7 height 7
click at [351, 7] on span "HD" at bounding box center [349, 9] width 6 height 6
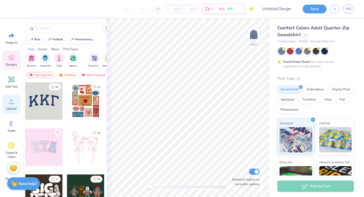
click at [13, 105] on icon at bounding box center [12, 102] width 8 height 8
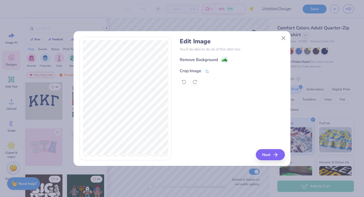
click at [206, 71] on icon at bounding box center [207, 71] width 5 height 5
click at [215, 73] on button at bounding box center [215, 70] width 5 height 5
click at [215, 72] on div "Crop Image" at bounding box center [232, 70] width 105 height 6
click at [267, 153] on button "Next" at bounding box center [271, 154] width 29 height 11
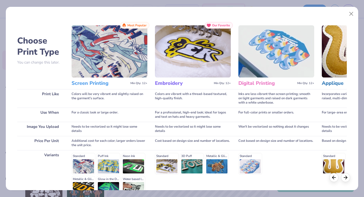
scroll to position [55, 0]
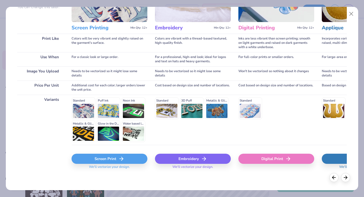
click at [95, 156] on div "Screen Print" at bounding box center [110, 159] width 76 height 10
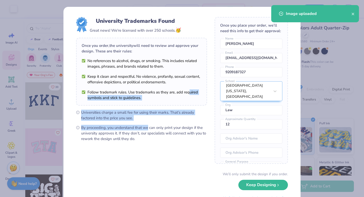
drag, startPoint x: 148, startPoint y: 127, endPoint x: 189, endPoint y: 95, distance: 52.4
click at [189, 95] on div "University Trademarks Found Great news! We're licensed with over 250 schools. 🥳…" at bounding box center [141, 79] width 131 height 124
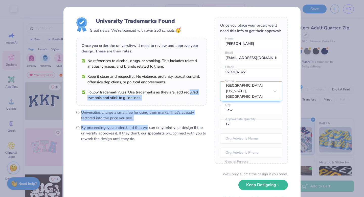
scroll to position [23, 0]
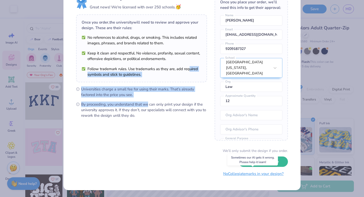
click at [228, 173] on button "No Collegiate marks in your design?" at bounding box center [253, 174] width 69 height 10
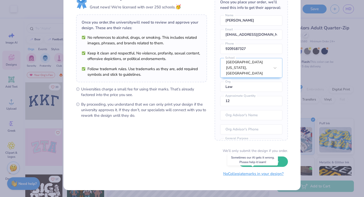
scroll to position [0, 0]
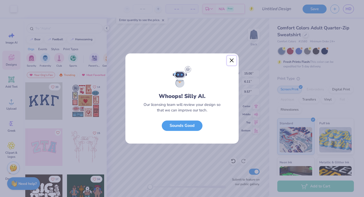
click at [232, 62] on button "Close" at bounding box center [232, 61] width 10 height 10
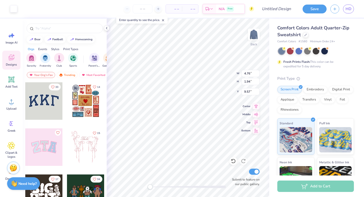
type input "4.76"
type input "1.94"
click at [282, 9] on input "Design Title" at bounding box center [282, 9] width 25 height 10
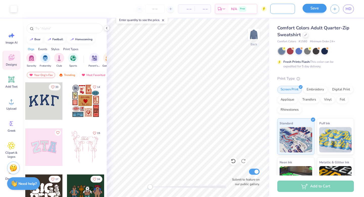
type input "Light Blue 1/4 Zip Font"
click at [311, 11] on button "Save" at bounding box center [315, 8] width 24 height 9
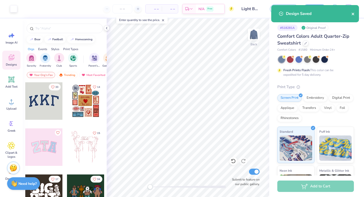
click at [354, 13] on icon "close" at bounding box center [353, 14] width 3 height 3
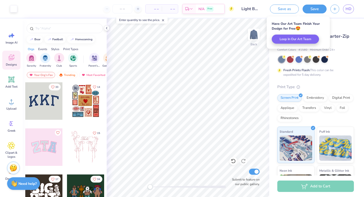
click at [343, 20] on div "# 518281A Original Proof Comfort Colors Adult Quarter-Zip Sweatshirt Comfort Co…" at bounding box center [316, 129] width 95 height 222
click at [335, 9] on icon "button" at bounding box center [335, 8] width 4 height 4
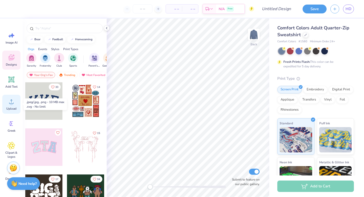
click at [10, 99] on icon at bounding box center [12, 102] width 8 height 8
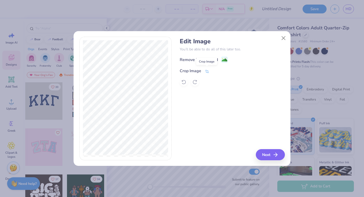
click at [205, 72] on icon at bounding box center [207, 71] width 5 height 5
click at [277, 157] on div "Edit Image You’ll be able to do all of this later too. Remove Background Crop I…" at bounding box center [232, 98] width 105 height 123
click at [216, 72] on button at bounding box center [215, 70] width 5 height 5
click at [266, 155] on button "Next" at bounding box center [271, 154] width 29 height 11
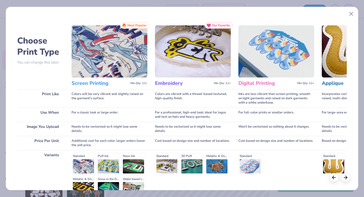
scroll to position [55, 0]
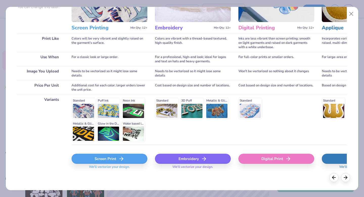
click at [108, 163] on div "Screen Print" at bounding box center [110, 159] width 76 height 10
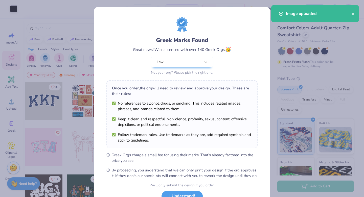
scroll to position [40, 0]
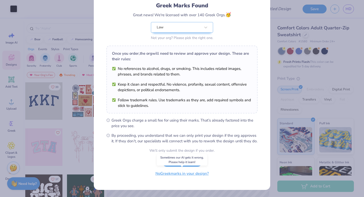
click at [171, 176] on button "No Greek marks in your design?" at bounding box center [182, 173] width 62 height 10
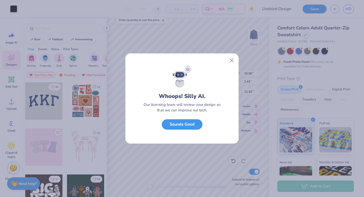
click at [185, 123] on button "Sounds Good" at bounding box center [182, 124] width 41 height 10
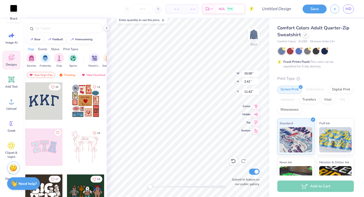
click at [15, 7] on div at bounding box center [13, 8] width 7 height 7
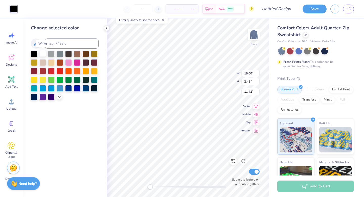
click at [42, 55] on div at bounding box center [42, 53] width 7 height 7
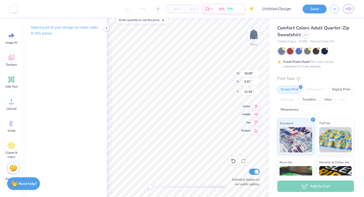
type input "5.61"
type input "0.90"
type input "5.20"
type input "0.84"
click at [222, 72] on div "Back W 5.20 H 0.84 Y 5.30 Center Middle Top Bottom Submit to feature on our pub…" at bounding box center [188, 107] width 163 height 178
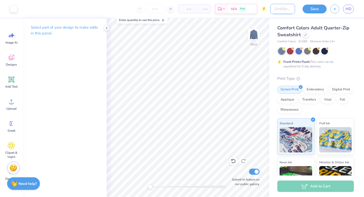
click at [271, 8] on input "Design Title" at bounding box center [282, 9] width 25 height 10
type input "Bluebook Light Blue"
click at [316, 8] on button "Save" at bounding box center [315, 8] width 24 height 9
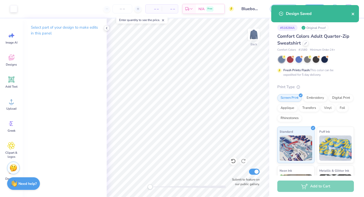
click at [354, 15] on icon "close" at bounding box center [353, 14] width 3 height 3
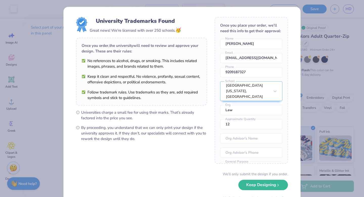
scroll to position [23, 0]
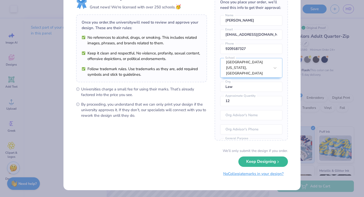
click at [224, 175] on button "No Collegiate marks in your design?" at bounding box center [253, 174] width 69 height 10
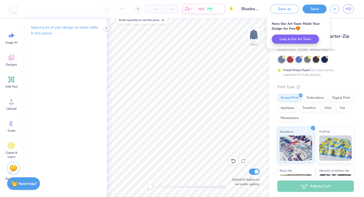
scroll to position [0, 0]
click at [339, 29] on div "# 518284A Original Proof" at bounding box center [316, 28] width 77 height 6
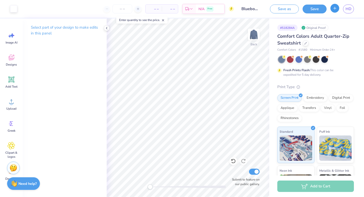
click at [337, 10] on icon "button" at bounding box center [335, 8] width 4 height 4
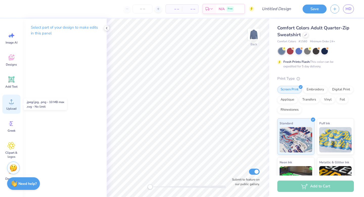
click at [10, 101] on icon at bounding box center [12, 102] width 8 height 8
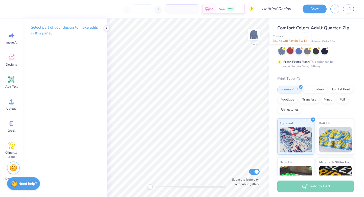
click at [291, 52] on div at bounding box center [290, 50] width 7 height 7
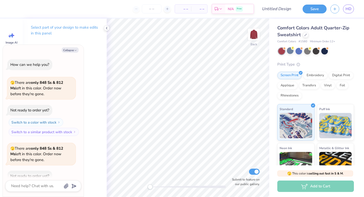
scroll to position [28, 0]
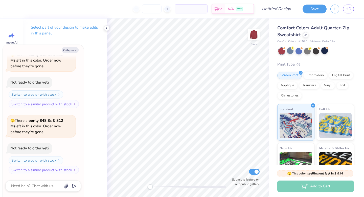
click at [326, 51] on div at bounding box center [325, 50] width 7 height 7
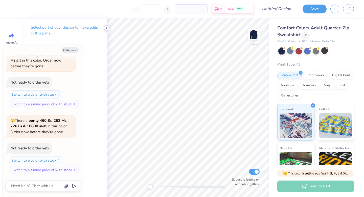
click at [109, 27] on icon at bounding box center [107, 28] width 4 height 4
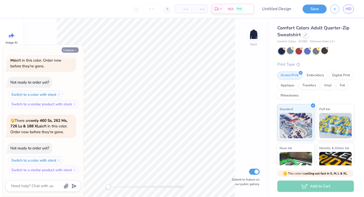
click at [70, 51] on button "Collapse" at bounding box center [70, 49] width 17 height 5
type textarea "x"
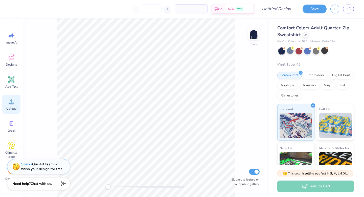
click at [9, 99] on icon at bounding box center [12, 102] width 8 height 8
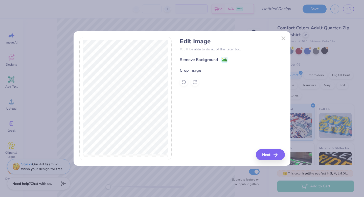
click at [210, 70] on div "Crop Image" at bounding box center [232, 70] width 105 height 6
click at [208, 71] on icon at bounding box center [207, 71] width 5 height 5
click at [216, 70] on polyline at bounding box center [216, 71] width 2 height 2
click at [269, 156] on button "Next" at bounding box center [271, 154] width 29 height 11
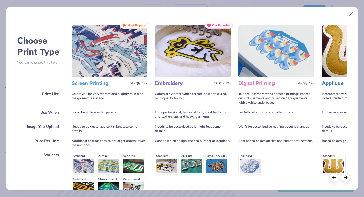
scroll to position [55, 0]
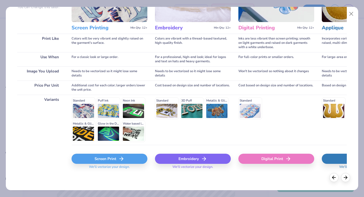
click at [86, 158] on div "Screen Print" at bounding box center [110, 159] width 76 height 10
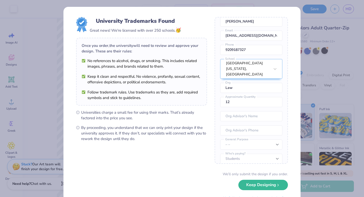
scroll to position [23, 0]
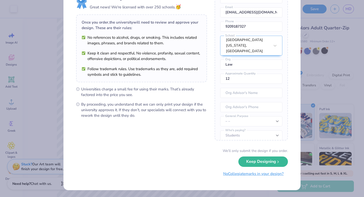
click at [231, 175] on button "No Collegiate marks in your design?" at bounding box center [253, 174] width 69 height 10
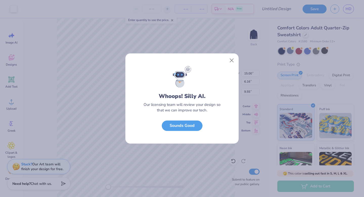
scroll to position [0, 0]
click at [232, 63] on button "Close" at bounding box center [232, 61] width 10 height 10
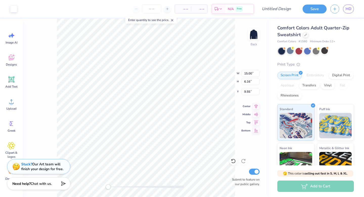
type input "5.62"
type input "2.31"
type input "13.40"
click at [215, 82] on div "Back W 5.62 H 2.31 Y 13.40 Center Middle Top Bottom Submit to feature on our pu…" at bounding box center [146, 107] width 247 height 178
type input "5.23"
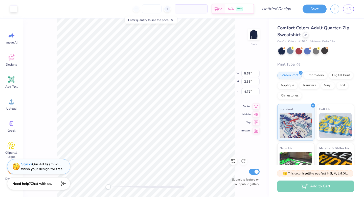
type input "2.15"
click at [272, 7] on input "Design Title" at bounding box center [282, 9] width 25 height 10
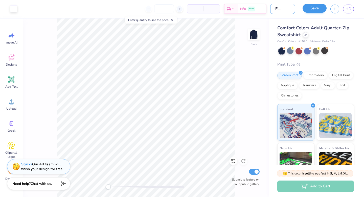
type input "Navy Font 1/4"
click at [320, 6] on button "Save" at bounding box center [315, 8] width 24 height 9
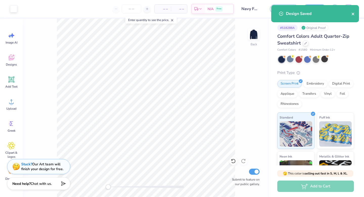
click at [354, 15] on icon "close" at bounding box center [353, 14] width 3 height 3
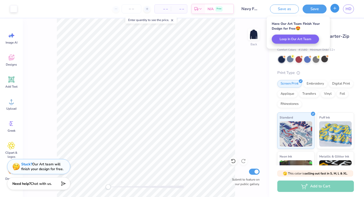
click at [337, 9] on icon "button" at bounding box center [335, 8] width 4 height 4
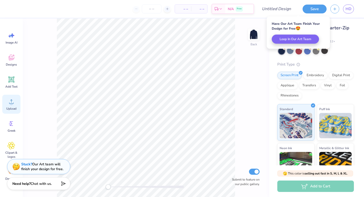
click at [12, 104] on circle at bounding box center [12, 104] width 4 height 4
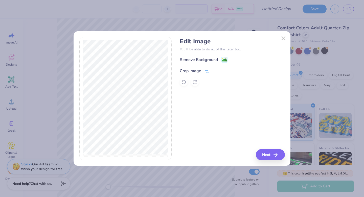
click at [207, 69] on icon at bounding box center [207, 71] width 5 height 5
click at [215, 72] on icon at bounding box center [215, 70] width 3 height 3
click at [268, 154] on button "Next" at bounding box center [271, 154] width 29 height 11
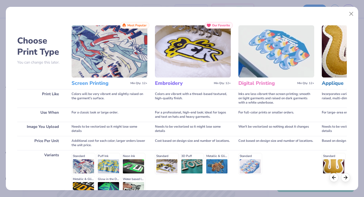
scroll to position [55, 0]
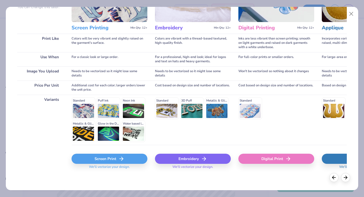
click at [103, 158] on div "Screen Print" at bounding box center [110, 159] width 76 height 10
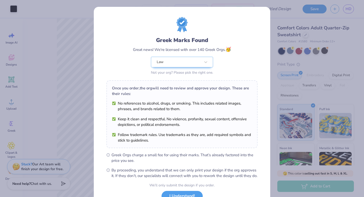
scroll to position [40, 0]
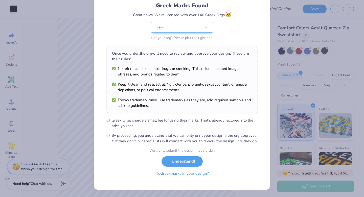
click at [169, 172] on button "No Greek marks in your design?" at bounding box center [182, 173] width 62 height 10
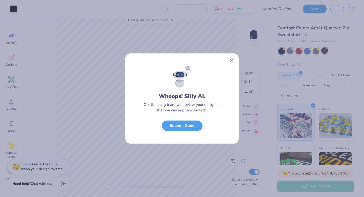
scroll to position [0, 0]
click at [179, 128] on button "Sounds Good" at bounding box center [182, 124] width 41 height 10
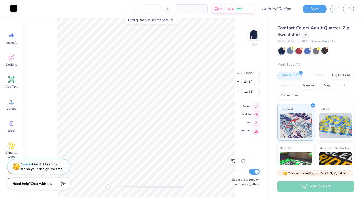
click at [12, 7] on div at bounding box center [13, 8] width 7 height 7
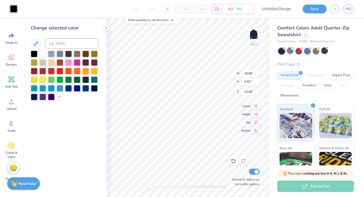
click at [41, 52] on div at bounding box center [42, 53] width 7 height 7
click at [105, 27] on icon at bounding box center [107, 28] width 4 height 4
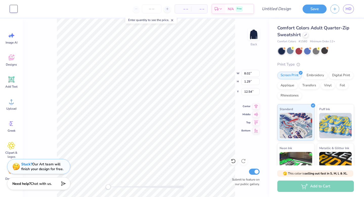
type input "8.02"
type input "1.29"
type input "12.54"
type input "5.71"
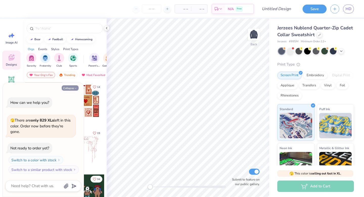
click at [74, 85] on button "Collapse" at bounding box center [70, 87] width 17 height 5
type textarea "x"
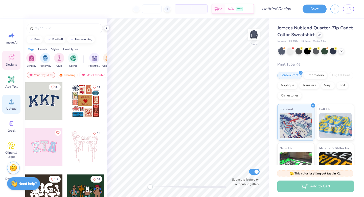
click at [13, 109] on span "Upload" at bounding box center [11, 109] width 10 height 4
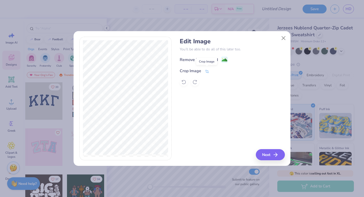
click at [208, 71] on icon at bounding box center [207, 71] width 4 height 4
click at [215, 70] on icon at bounding box center [215, 70] width 3 height 3
click at [264, 151] on button "Next" at bounding box center [271, 154] width 29 height 11
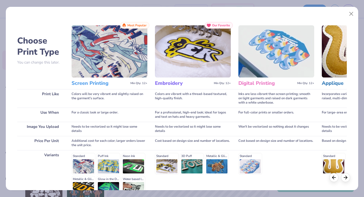
scroll to position [55, 0]
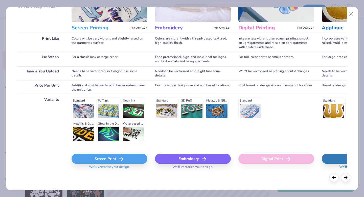
click at [109, 159] on div "Screen Print" at bounding box center [110, 159] width 76 height 10
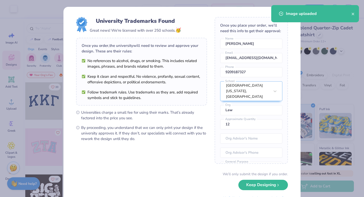
click at [196, 112] on body "Art colors – – Per Item – – Total Est. Delivery N/A Free Design Title Save HD I…" at bounding box center [182, 98] width 364 height 197
type input "6.56"
type input "2.70"
type input "10.49"
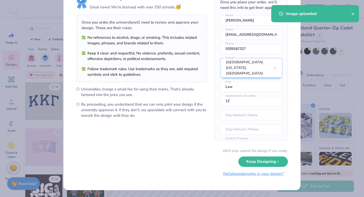
click at [223, 175] on button "No Collegiate marks in your design?" at bounding box center [253, 174] width 69 height 10
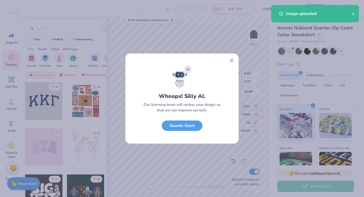
scroll to position [0, 0]
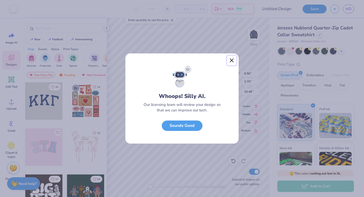
click at [233, 61] on button "Close" at bounding box center [232, 61] width 10 height 10
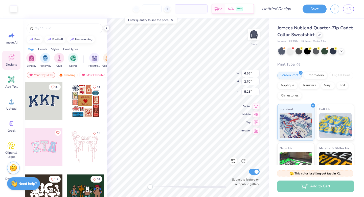
type input "5.84"
type input "2.40"
click at [272, 10] on input "Design Title" at bounding box center [282, 9] width 25 height 10
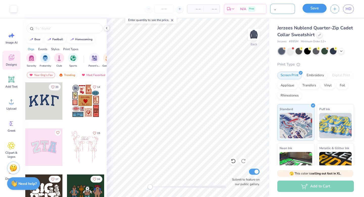
type input "Jerzees Font 1/4"
click at [314, 9] on button "Save" at bounding box center [315, 8] width 24 height 9
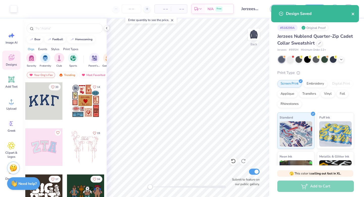
click at [354, 14] on icon "close" at bounding box center [353, 14] width 3 height 3
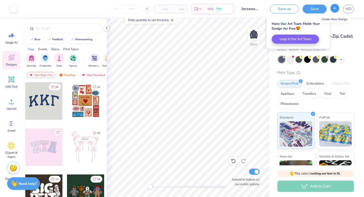
click at [335, 10] on button "button" at bounding box center [335, 8] width 9 height 9
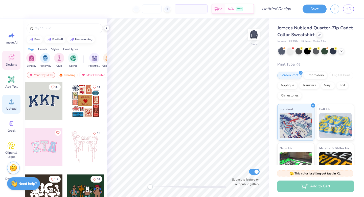
click at [10, 113] on div "Upload" at bounding box center [11, 104] width 18 height 19
click at [11, 108] on span "Upload" at bounding box center [11, 109] width 10 height 4
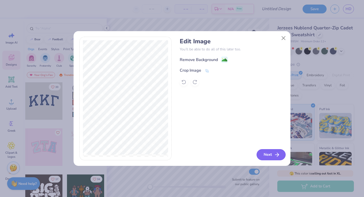
click at [268, 156] on button "Next" at bounding box center [271, 154] width 29 height 11
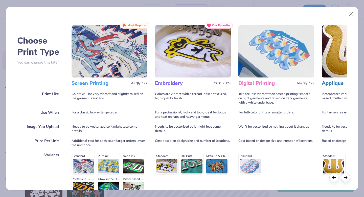
scroll to position [55, 0]
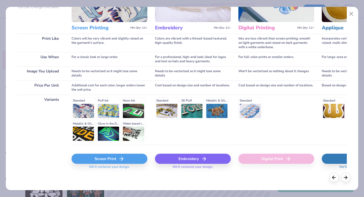
click at [110, 157] on div "Screen Print" at bounding box center [110, 159] width 76 height 10
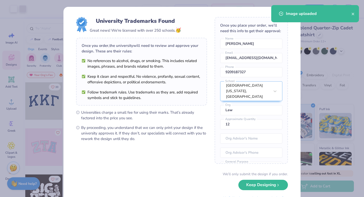
click at [207, 100] on body "Art colors – – Per Item – – Total Est. Delivery N/A Free Design Title Save HD I…" at bounding box center [182, 98] width 364 height 197
type input "3.39"
type input "4.73"
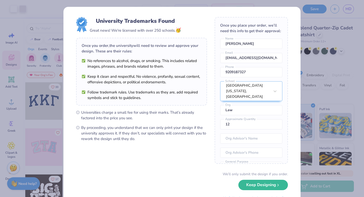
scroll to position [23, 0]
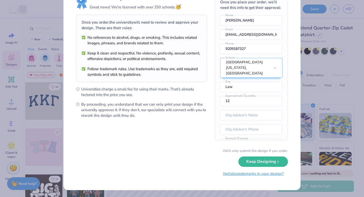
click at [235, 169] on button "No Collegiate marks in your design?" at bounding box center [253, 174] width 69 height 10
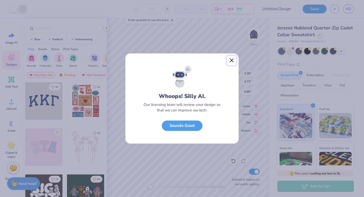
click at [234, 58] on button "Close" at bounding box center [232, 61] width 10 height 10
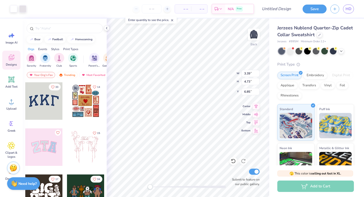
type input "3.59"
type input "5.01"
type input "3.96"
type input "3.73"
type input "5.21"
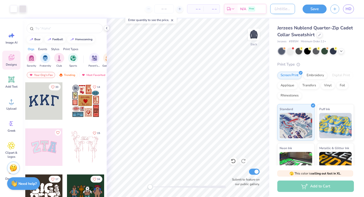
click at [270, 8] on input "Design Title" at bounding box center [282, 9] width 25 height 10
type input "Full Logo Jerzees Heather"
click at [318, 8] on button "Save" at bounding box center [315, 8] width 24 height 9
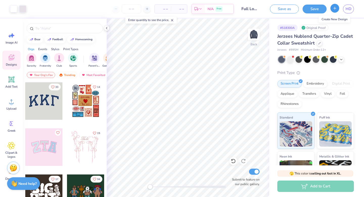
click at [333, 9] on icon "button" at bounding box center [335, 8] width 4 height 4
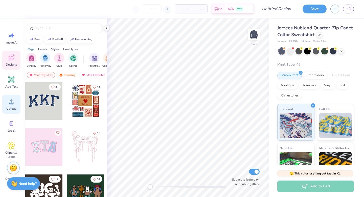
click at [11, 112] on div "Upload" at bounding box center [11, 104] width 18 height 19
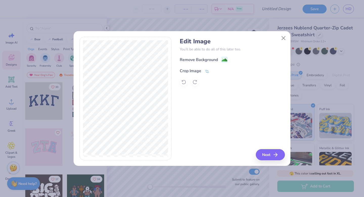
click at [206, 71] on icon at bounding box center [207, 71] width 4 height 4
click at [273, 158] on div "Edit Image You’ll be able to do all of this later too. Remove Background Crop I…" at bounding box center [232, 98] width 105 height 123
click at [215, 70] on icon at bounding box center [215, 70] width 3 height 3
click at [263, 153] on button "Next" at bounding box center [271, 154] width 29 height 11
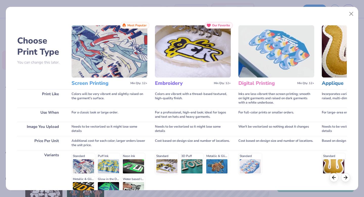
scroll to position [55, 0]
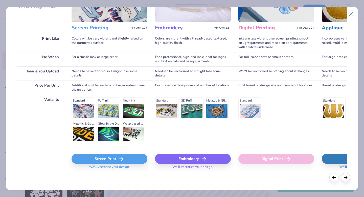
click at [105, 159] on div "Screen Print" at bounding box center [110, 159] width 76 height 10
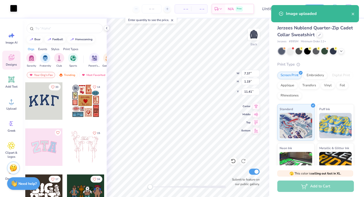
click at [14, 10] on div at bounding box center [13, 8] width 7 height 7
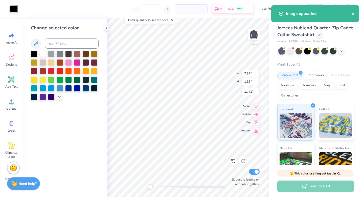
click at [44, 54] on div at bounding box center [42, 53] width 7 height 7
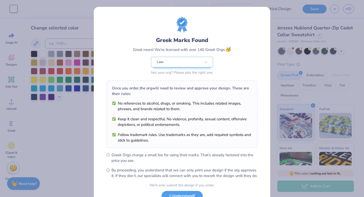
click at [205, 76] on body "Art colors – – Per Item – – Total Est. Delivery N/A Free Design Title Save HD I…" at bounding box center [182, 98] width 364 height 197
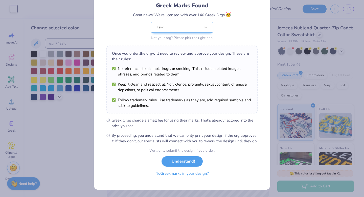
click at [183, 175] on button "No Greek marks in your design?" at bounding box center [182, 173] width 62 height 10
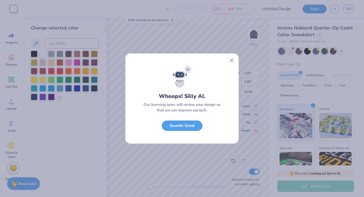
scroll to position [0, 0]
click at [173, 122] on button "Sounds Good" at bounding box center [182, 124] width 41 height 10
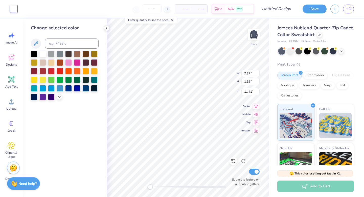
type input "5.84"
type input "0.94"
type input "5.64"
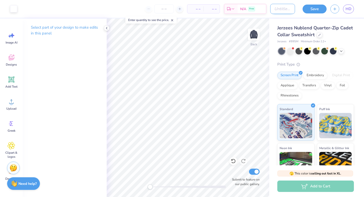
click at [275, 8] on input "Design Title" at bounding box center [282, 9] width 25 height 10
type input "Bluebook Jerzees 1/4"
click at [313, 9] on button "Save" at bounding box center [315, 8] width 24 height 9
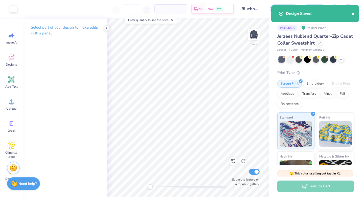
click at [353, 14] on icon "close" at bounding box center [353, 14] width 3 height 3
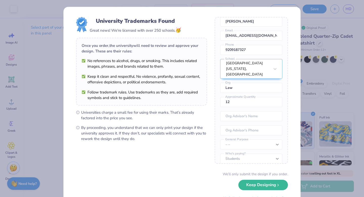
scroll to position [23, 0]
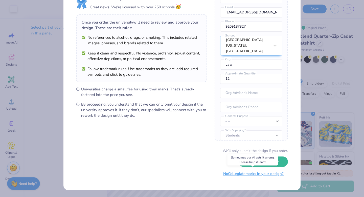
click at [252, 177] on button "No Collegiate marks in your design?" at bounding box center [253, 174] width 69 height 10
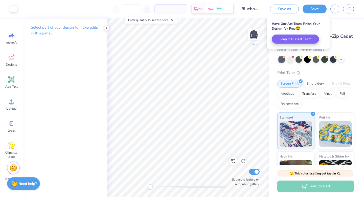
click at [333, 29] on div "# 518302A Original Proof" at bounding box center [316, 28] width 77 height 6
click at [332, 60] on div at bounding box center [333, 59] width 7 height 7
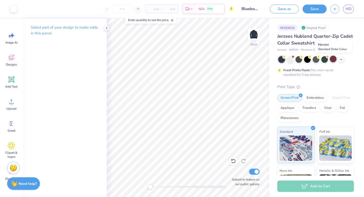
click at [336, 60] on div at bounding box center [333, 59] width 7 height 7
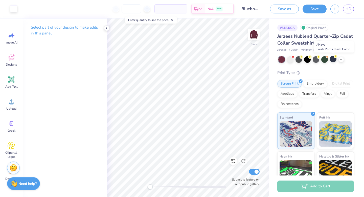
click at [336, 60] on div at bounding box center [333, 59] width 7 height 7
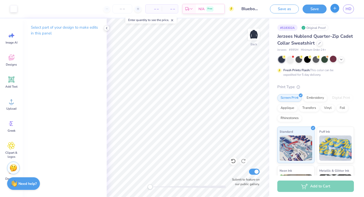
click at [338, 10] on button "button" at bounding box center [335, 8] width 9 height 9
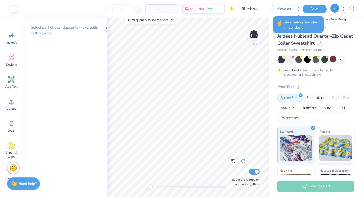
click at [338, 10] on button "button" at bounding box center [335, 8] width 9 height 9
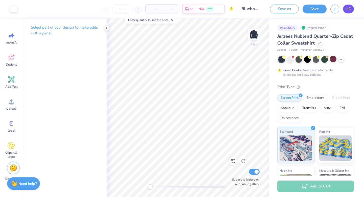
click at [347, 10] on span "HD" at bounding box center [349, 9] width 6 height 6
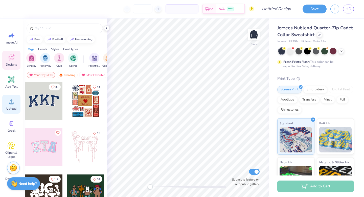
click at [8, 109] on span "Upload" at bounding box center [11, 109] width 10 height 4
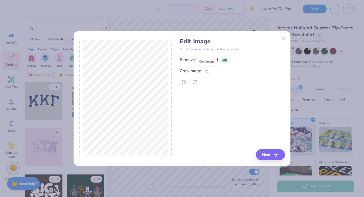
click at [209, 72] on icon at bounding box center [207, 71] width 5 height 5
click at [276, 158] on div "Edit Image You’ll be able to do all of this later too. Remove Background Crop I…" at bounding box center [232, 98] width 105 height 123
click at [216, 72] on icon at bounding box center [215, 70] width 3 height 3
click at [265, 151] on button "Next" at bounding box center [271, 154] width 29 height 11
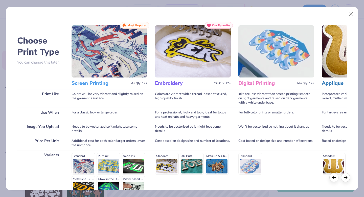
scroll to position [55, 0]
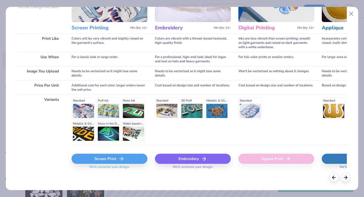
click at [104, 159] on div "Screen Print" at bounding box center [110, 159] width 76 height 10
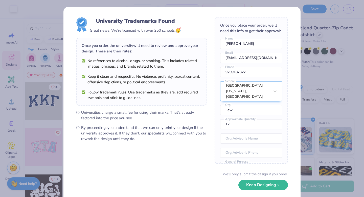
scroll to position [23, 0]
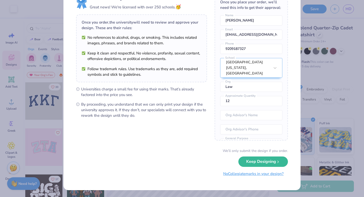
click at [234, 175] on button "No Collegiate marks in your design?" at bounding box center [253, 174] width 69 height 10
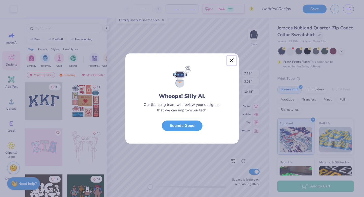
click at [233, 60] on button "Close" at bounding box center [232, 61] width 10 height 10
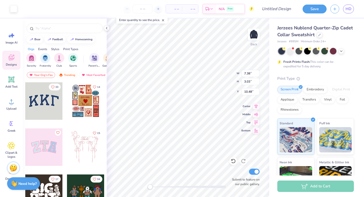
type input "5.55"
type input "2.28"
click at [280, 9] on input "Design Title" at bounding box center [282, 9] width 25 height 10
type input "N"
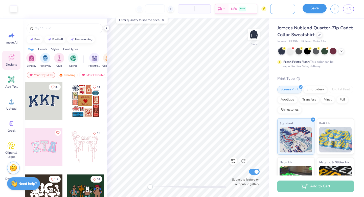
type input "Font Jerzees Navy"
click at [324, 8] on button "Save" at bounding box center [315, 8] width 24 height 9
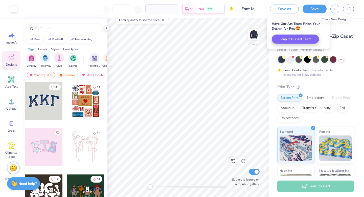
click at [334, 9] on icon "button" at bounding box center [335, 9] width 4 height 4
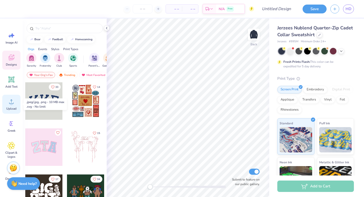
click at [9, 105] on div "Upload" at bounding box center [11, 104] width 18 height 19
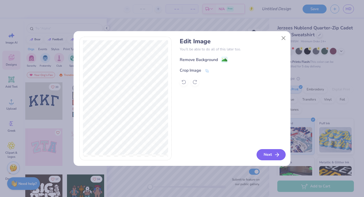
click at [265, 155] on button "Next" at bounding box center [271, 154] width 29 height 11
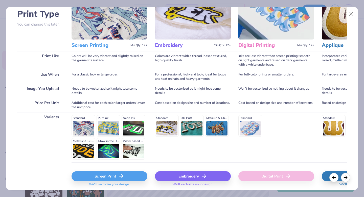
scroll to position [55, 0]
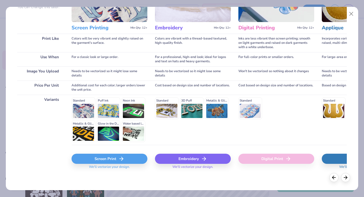
click at [98, 160] on div "Screen Print" at bounding box center [110, 159] width 76 height 10
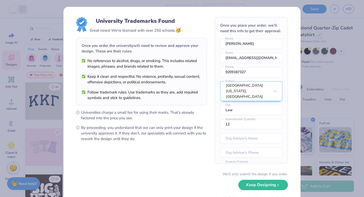
scroll to position [23, 0]
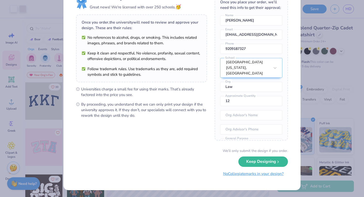
click at [231, 175] on button "No Collegiate marks in your design?" at bounding box center [253, 174] width 69 height 10
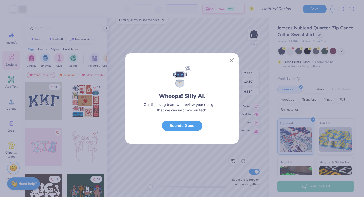
scroll to position [0, 0]
click at [234, 61] on button "Close" at bounding box center [232, 61] width 10 height 10
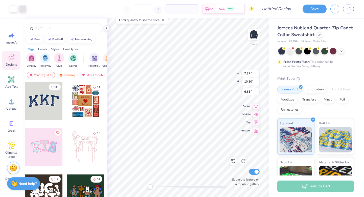
type input "3.30"
type input "4.61"
type input "4.25"
type input "5.93"
type input "3.40"
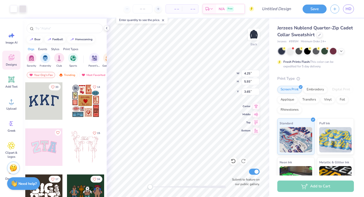
type input "3.89"
type input "5.44"
click at [275, 9] on input "Design Title" at bounding box center [282, 9] width 25 height 10
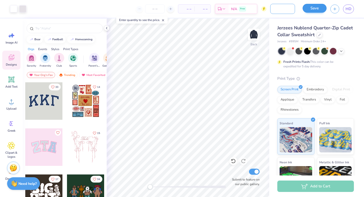
type input "Full Logo Navy Jerzees"
click at [313, 9] on button "Save" at bounding box center [315, 8] width 24 height 9
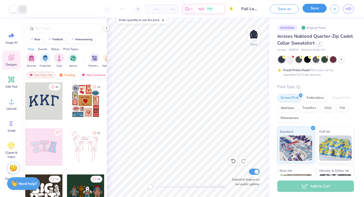
click at [319, 12] on button "Save" at bounding box center [315, 8] width 24 height 9
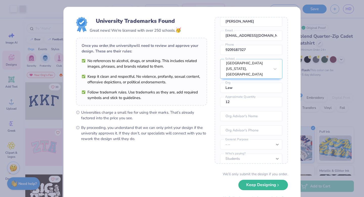
scroll to position [23, 0]
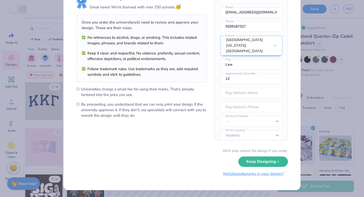
click at [229, 176] on button "No Collegiate marks in your design?" at bounding box center [253, 174] width 69 height 10
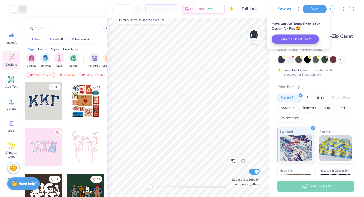
scroll to position [0, 0]
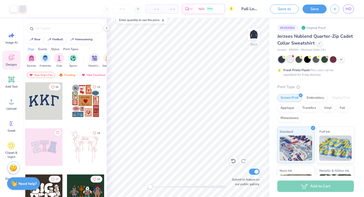
click at [291, 60] on div at bounding box center [290, 59] width 7 height 7
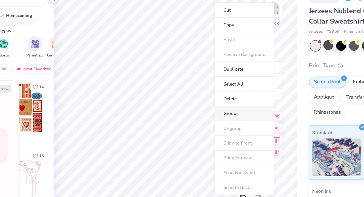
click at [218, 104] on li "Group" at bounding box center [235, 105] width 40 height 10
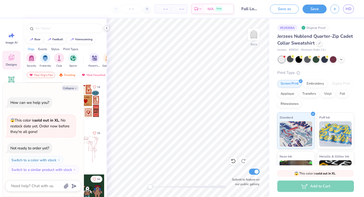
click at [105, 26] on div at bounding box center [107, 28] width 6 height 6
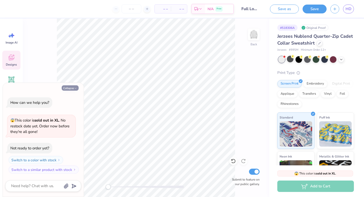
click at [71, 87] on button "Collapse" at bounding box center [70, 87] width 17 height 5
type textarea "x"
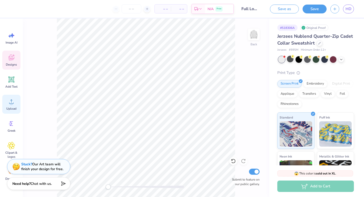
click at [12, 102] on circle at bounding box center [12, 104] width 4 height 4
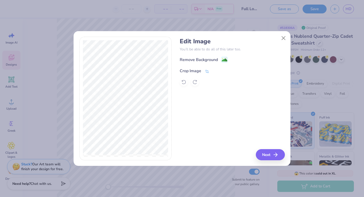
click at [206, 70] on icon at bounding box center [207, 71] width 5 height 5
click at [218, 72] on div at bounding box center [219, 70] width 13 height 6
click at [216, 71] on icon at bounding box center [215, 70] width 3 height 3
click at [277, 157] on icon "button" at bounding box center [277, 155] width 6 height 6
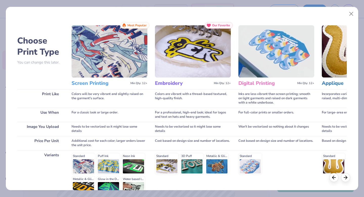
scroll to position [55, 0]
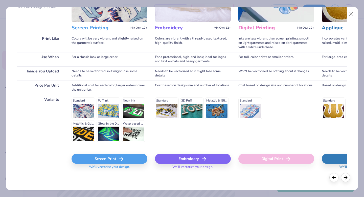
click at [110, 161] on div "Screen Print" at bounding box center [110, 159] width 76 height 10
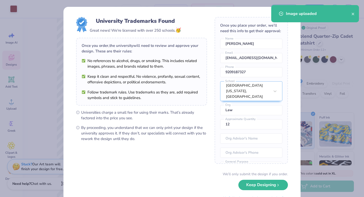
click at [174, 75] on body "Art colors – – Per Item – – Total Est. Delivery N/A Free Design Title Full Logo…" at bounding box center [182, 98] width 364 height 197
click at [174, 75] on li "Keep it clean and respectful. No violence, profanity, sexual content, offensive…" at bounding box center [142, 79] width 120 height 11
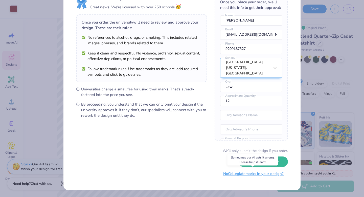
click at [240, 175] on button "No Collegiate marks in your design?" at bounding box center [253, 174] width 69 height 10
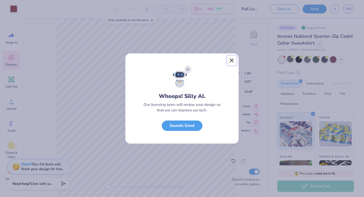
click at [230, 59] on button "Close" at bounding box center [232, 61] width 10 height 10
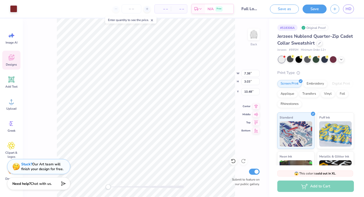
type input "6.44"
type input "2.64"
type input "4.82"
type input "5.74"
type input "2.36"
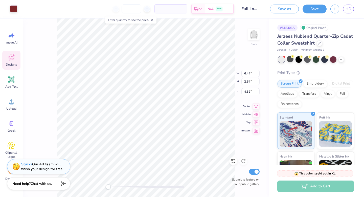
type input "4.61"
click at [347, 7] on span "HD" at bounding box center [349, 9] width 6 height 6
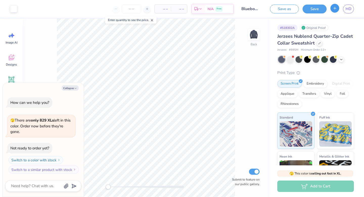
click at [336, 10] on icon "button" at bounding box center [335, 8] width 4 height 4
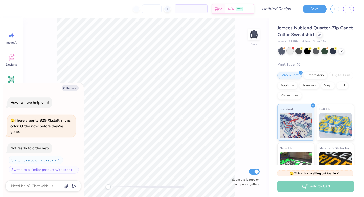
click at [289, 49] on div at bounding box center [290, 50] width 7 height 7
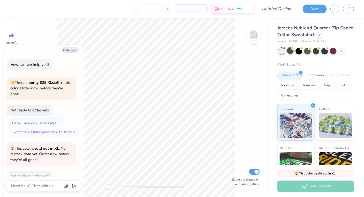
scroll to position [28, 0]
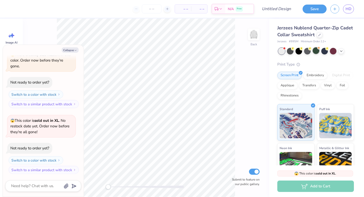
click at [316, 50] on div at bounding box center [316, 50] width 7 height 7
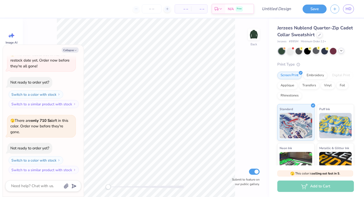
click at [343, 52] on icon at bounding box center [342, 51] width 4 height 4
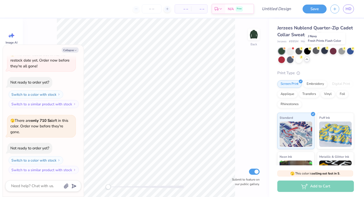
click at [326, 49] on icon at bounding box center [328, 48] width 4 height 4
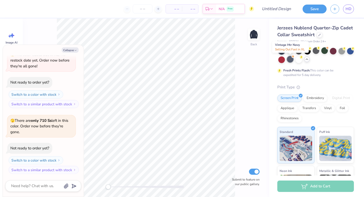
click at [291, 61] on div at bounding box center [290, 59] width 7 height 7
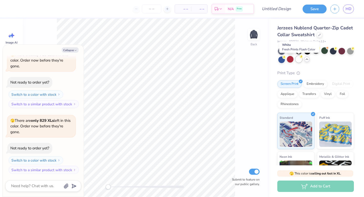
click at [300, 60] on div at bounding box center [299, 59] width 7 height 7
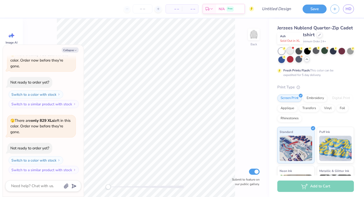
click at [291, 50] on div at bounding box center [290, 50] width 7 height 7
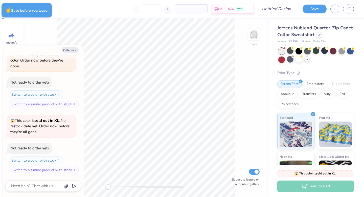
type textarea "x"
